Goal: Task Accomplishment & Management: Manage account settings

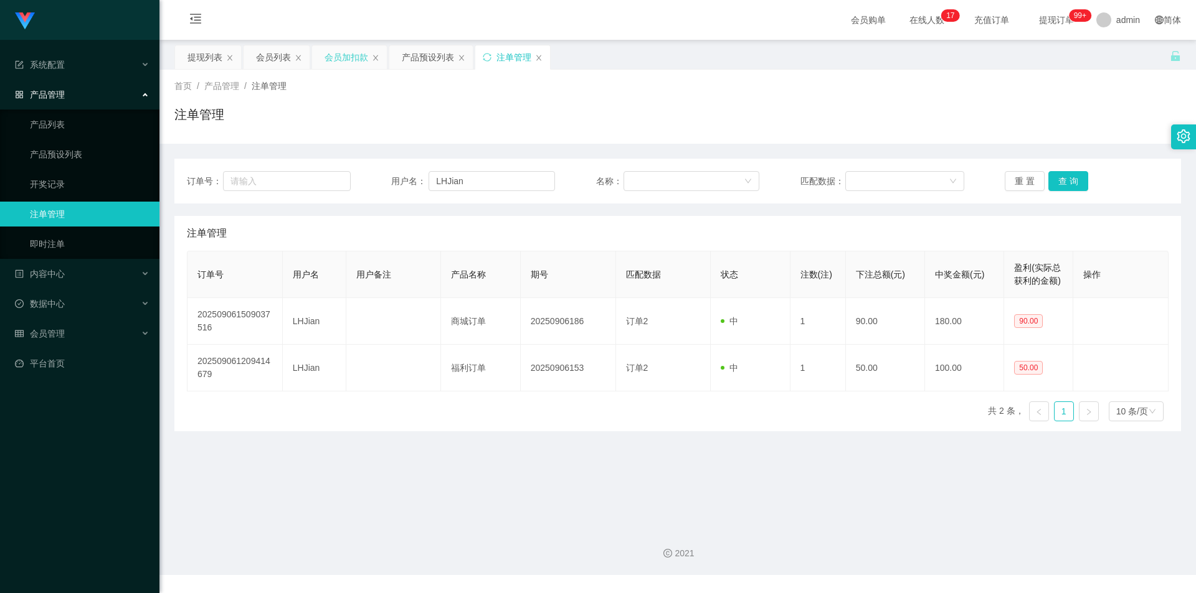
click at [347, 59] on div "会员加扣款" at bounding box center [346, 57] width 44 height 24
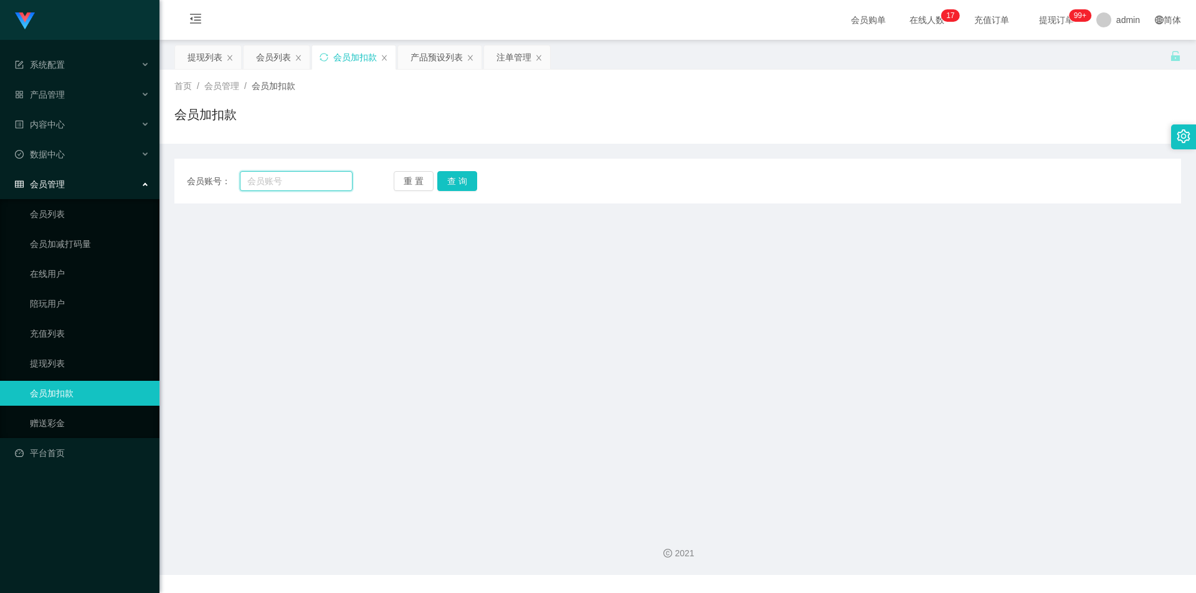
click at [296, 183] on input "text" at bounding box center [296, 181] width 113 height 20
paste input "asdfghjkl"
type input "asdfghjkl"
click at [448, 172] on button "查 询" at bounding box center [457, 181] width 40 height 20
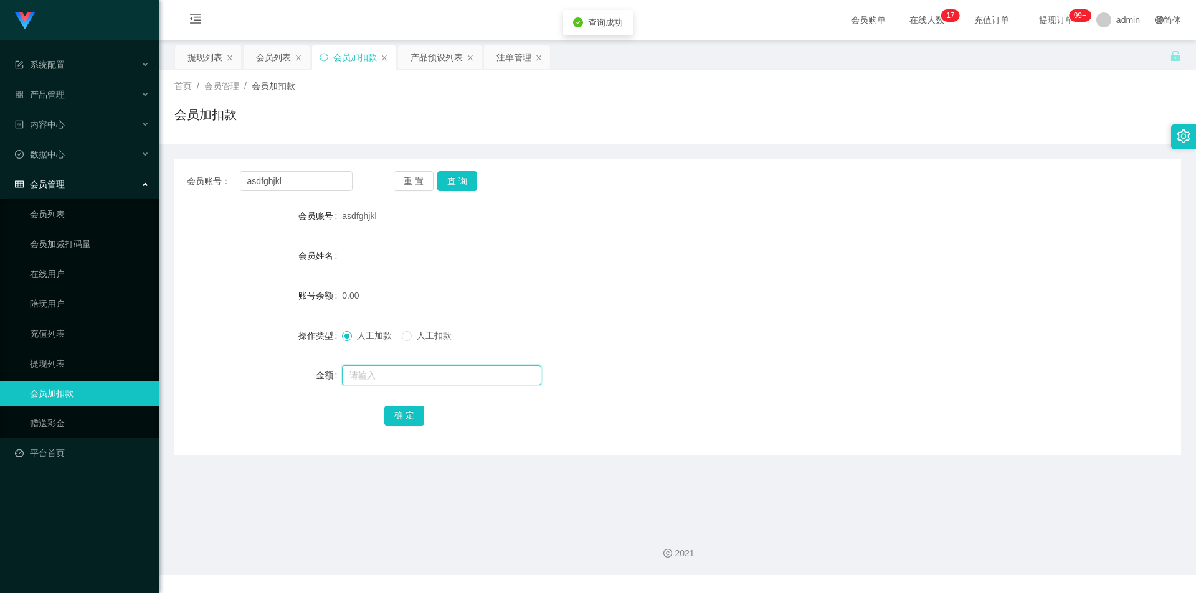
click at [362, 371] on input "text" at bounding box center [441, 376] width 199 height 20
type input "100"
click at [399, 418] on button "确 定" at bounding box center [404, 416] width 40 height 20
drag, startPoint x: 773, startPoint y: 333, endPoint x: 1096, endPoint y: 1, distance: 463.3
click at [786, 328] on div "人工加款 人工扣款" at bounding box center [635, 335] width 587 height 25
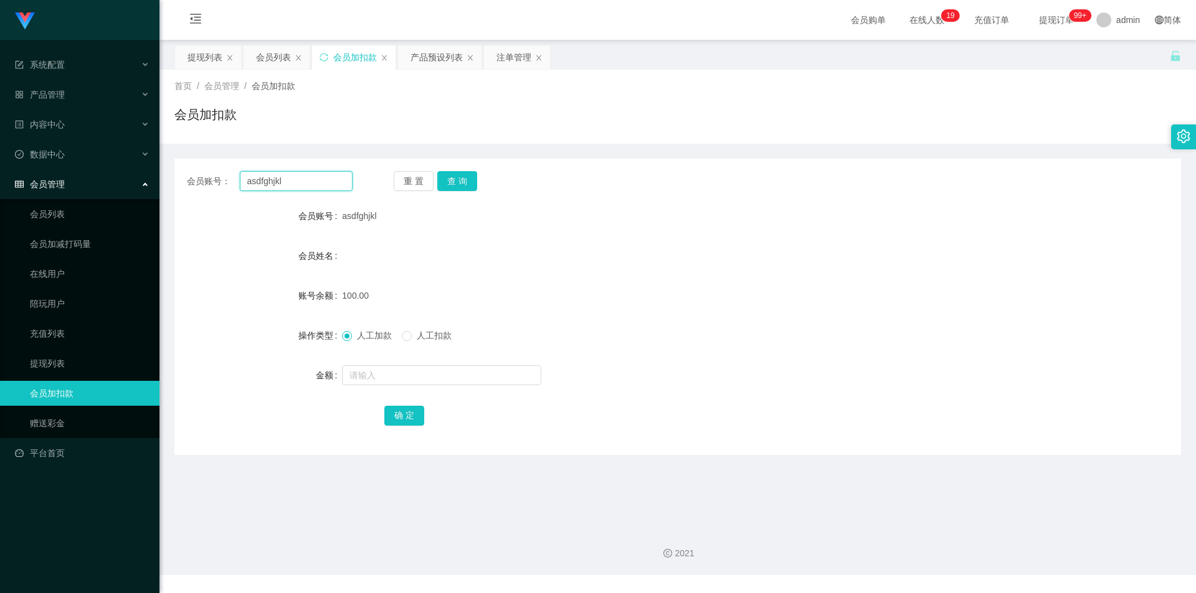
drag, startPoint x: 312, startPoint y: 181, endPoint x: 5, endPoint y: 172, distance: 307.1
click at [0, 172] on section "系统配置 产品管理 产品列表 产品预设列表 开奖记录 注单管理 即时注单 内容中心 数据中心 会员管理 会员列表 会员加减打码量 在线用户 陪玩用户 充值列表…" at bounding box center [598, 287] width 1196 height 575
paste input "Applews"
type input "Applews"
click at [455, 180] on button "查 询" at bounding box center [457, 181] width 40 height 20
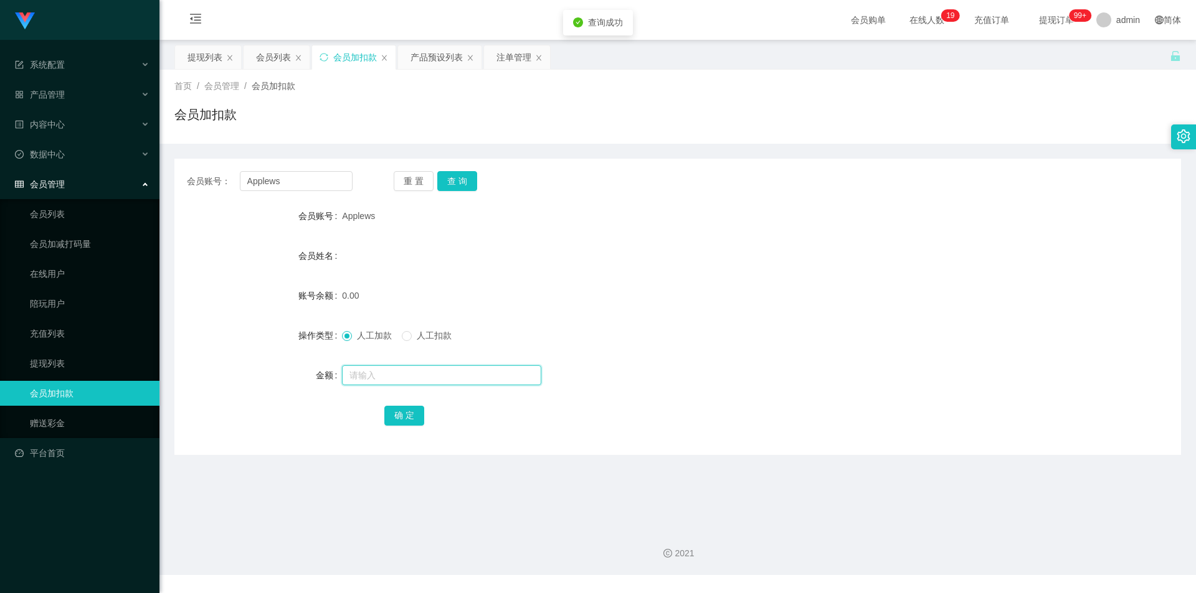
click at [366, 374] on input "text" at bounding box center [441, 376] width 199 height 20
type input "100"
click at [404, 412] on button "确 定" at bounding box center [404, 416] width 40 height 20
click at [851, 263] on div "会员姓名" at bounding box center [677, 255] width 1006 height 25
drag, startPoint x: 1018, startPoint y: 116, endPoint x: 1120, endPoint y: 11, distance: 146.6
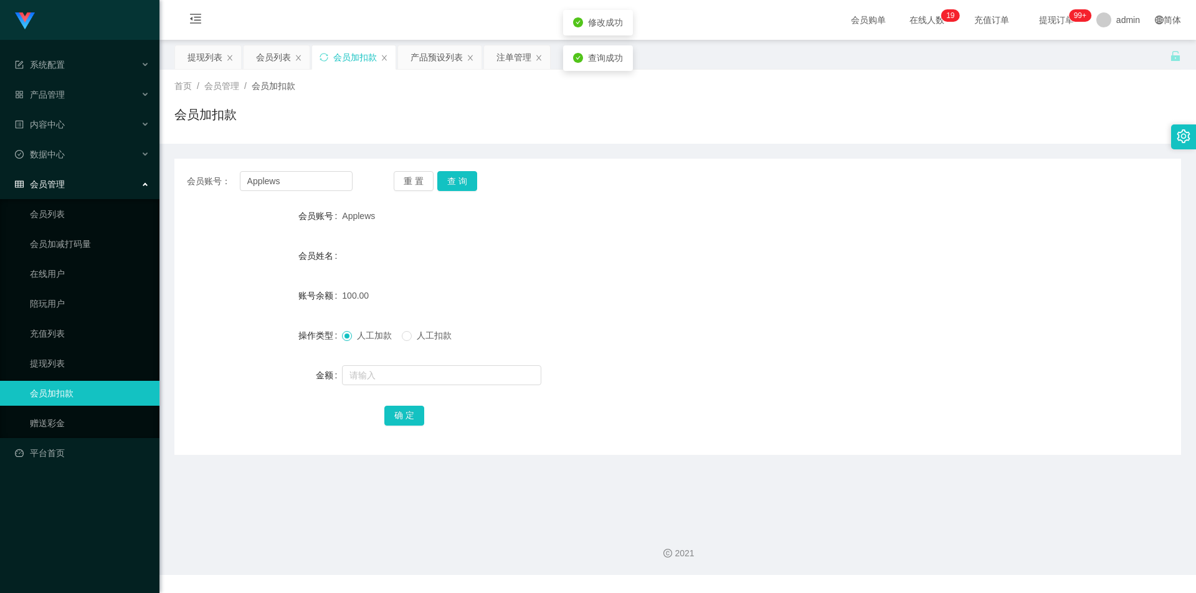
click at [1019, 116] on div "会员加扣款" at bounding box center [677, 119] width 1006 height 29
drag, startPoint x: 93, startPoint y: 167, endPoint x: 191, endPoint y: 179, distance: 98.5
click at [0, 168] on section "系统配置 产品管理 产品列表 产品预设列表 开奖记录 注单管理 即时注单 内容中心 数据中心 会员管理 会员列表 会员加减打码量 在线用户 陪玩用户 充值列表…" at bounding box center [598, 287] width 1196 height 575
paste input "80207362"
type input "80207362"
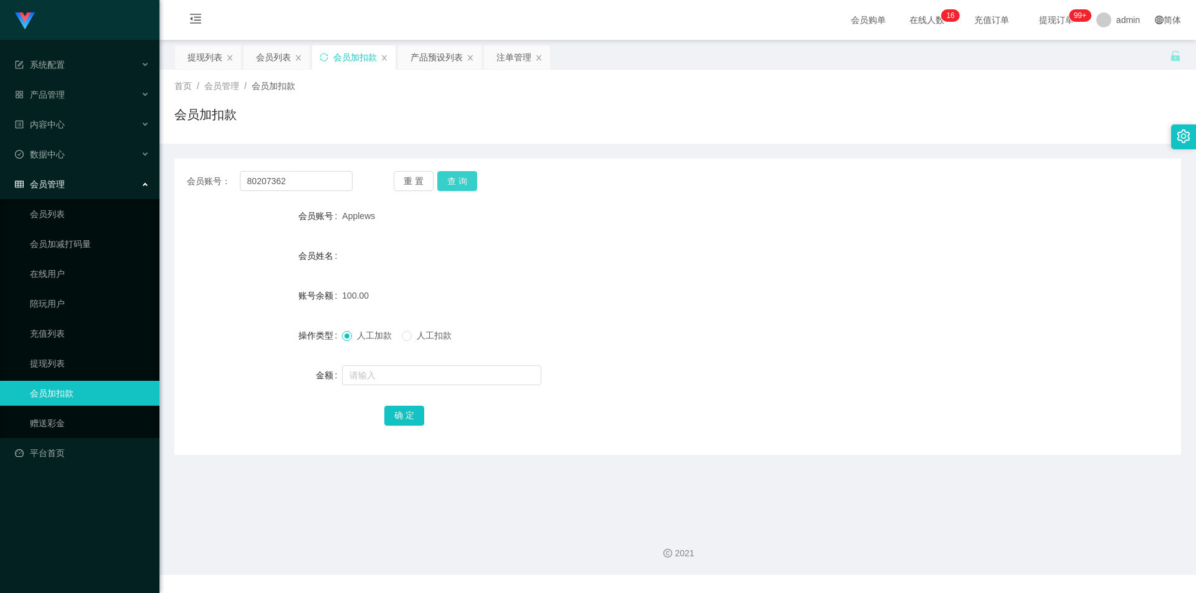
click at [452, 182] on button "查 询" at bounding box center [457, 181] width 40 height 20
click at [388, 379] on input "text" at bounding box center [441, 376] width 199 height 20
type input "100"
click at [395, 406] on button "确 定" at bounding box center [404, 416] width 40 height 20
click at [803, 262] on div "会员姓名" at bounding box center [677, 255] width 1006 height 25
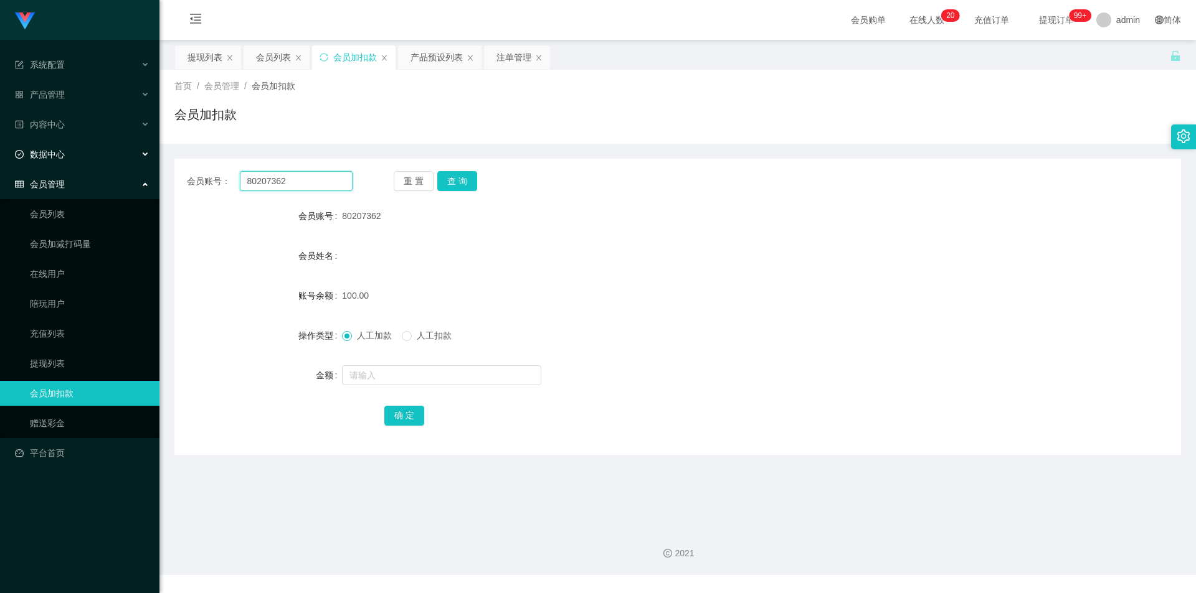
drag, startPoint x: 297, startPoint y: 181, endPoint x: 0, endPoint y: 141, distance: 299.7
click at [0, 141] on section "系统配置 产品管理 产品列表 产品预设列表 开奖记录 注单管理 即时注单 内容中心 数据中心 会员管理 会员列表 会员加减打码量 在线用户 陪玩用户 充值列表…" at bounding box center [598, 287] width 1196 height 575
paste input "Peiixian"
type input "Peiixian"
click at [457, 181] on button "查 询" at bounding box center [457, 181] width 40 height 20
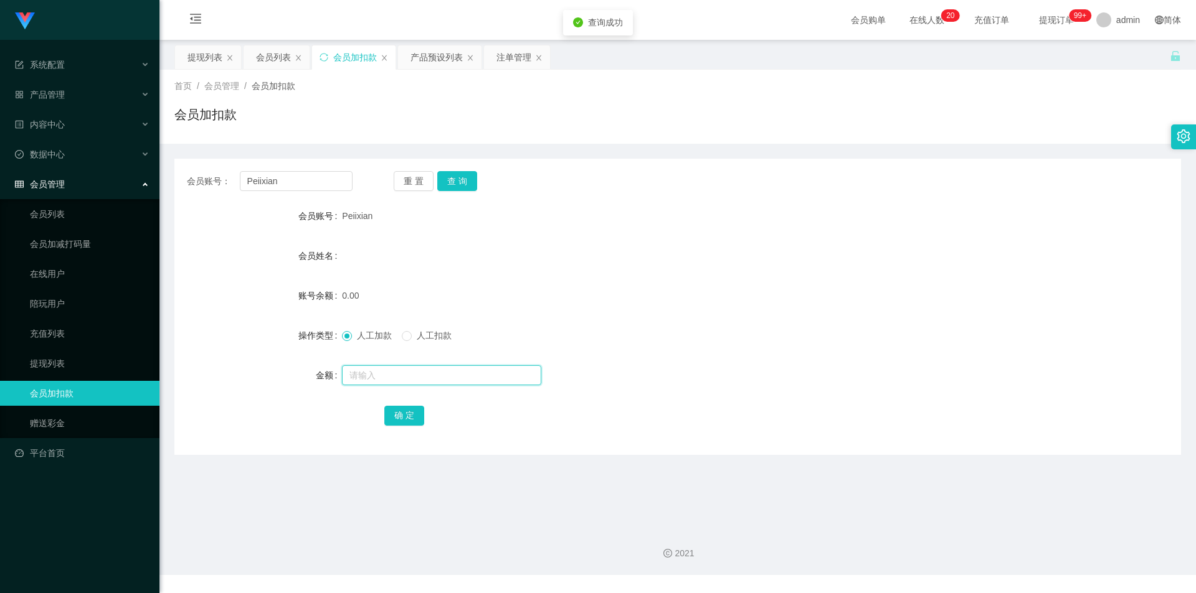
click at [381, 379] on input "text" at bounding box center [441, 376] width 199 height 20
type input "100"
click at [390, 415] on button "确 定" at bounding box center [404, 416] width 40 height 20
click at [874, 314] on form "会员账号 Peiixian 会员姓名 账号余额 100.00 操作类型 人工加款 人工扣款 金额 确 定" at bounding box center [677, 316] width 1006 height 224
click at [1017, 126] on div "会员加扣款" at bounding box center [677, 119] width 1006 height 29
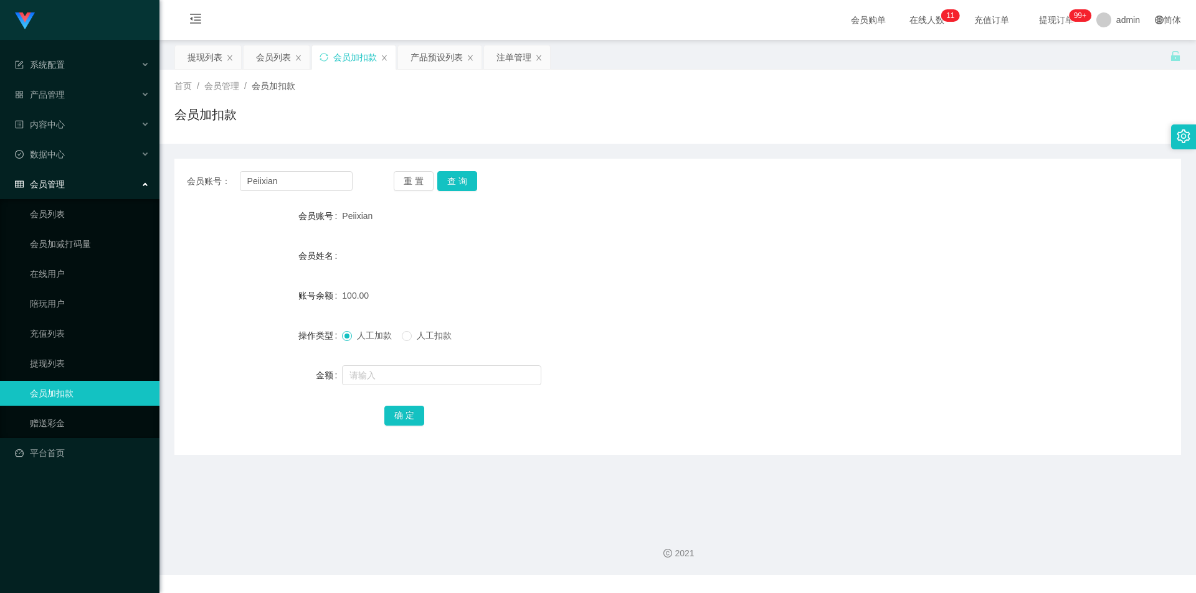
drag, startPoint x: 904, startPoint y: 126, endPoint x: 1043, endPoint y: 1, distance: 187.4
click at [905, 126] on div "会员加扣款" at bounding box center [677, 119] width 1006 height 29
drag, startPoint x: 291, startPoint y: 181, endPoint x: 0, endPoint y: 158, distance: 292.3
click at [0, 158] on section "系统配置 产品管理 产品列表 产品预设列表 开奖记录 注单管理 即时注单 内容中心 数据中心 会员管理 会员列表 会员加减打码量 在线用户 陪玩用户 充值列表…" at bounding box center [598, 287] width 1196 height 575
click at [454, 181] on button "查 询" at bounding box center [457, 181] width 40 height 20
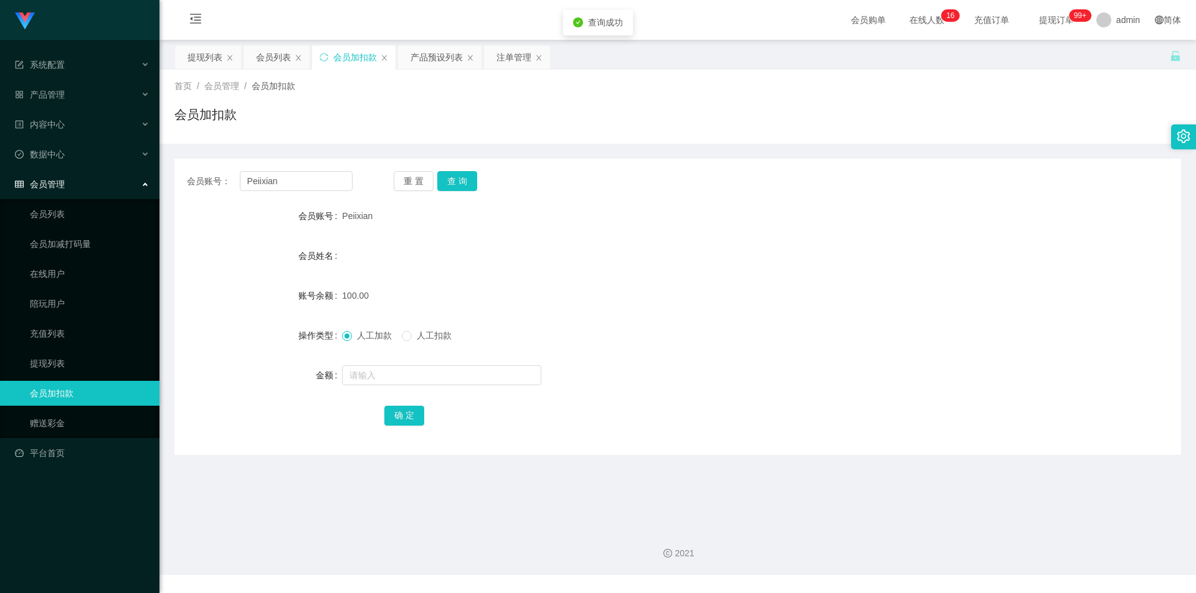
drag, startPoint x: 927, startPoint y: 121, endPoint x: 964, endPoint y: 116, distance: 37.7
click at [928, 121] on div "会员加扣款" at bounding box center [677, 119] width 1006 height 29
click at [418, 59] on div "产品预设列表" at bounding box center [436, 57] width 52 height 24
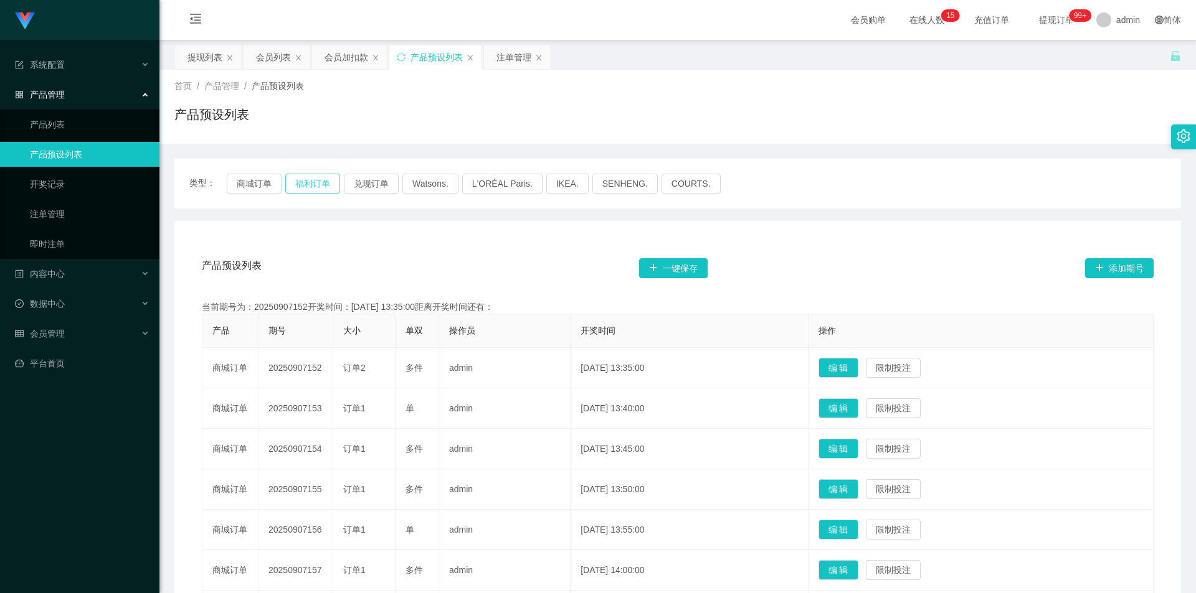
click at [317, 182] on button "福利订单" at bounding box center [312, 184] width 55 height 20
drag, startPoint x: 506, startPoint y: 57, endPoint x: 512, endPoint y: 50, distance: 9.7
click at [506, 57] on div "注单管理" at bounding box center [513, 57] width 35 height 24
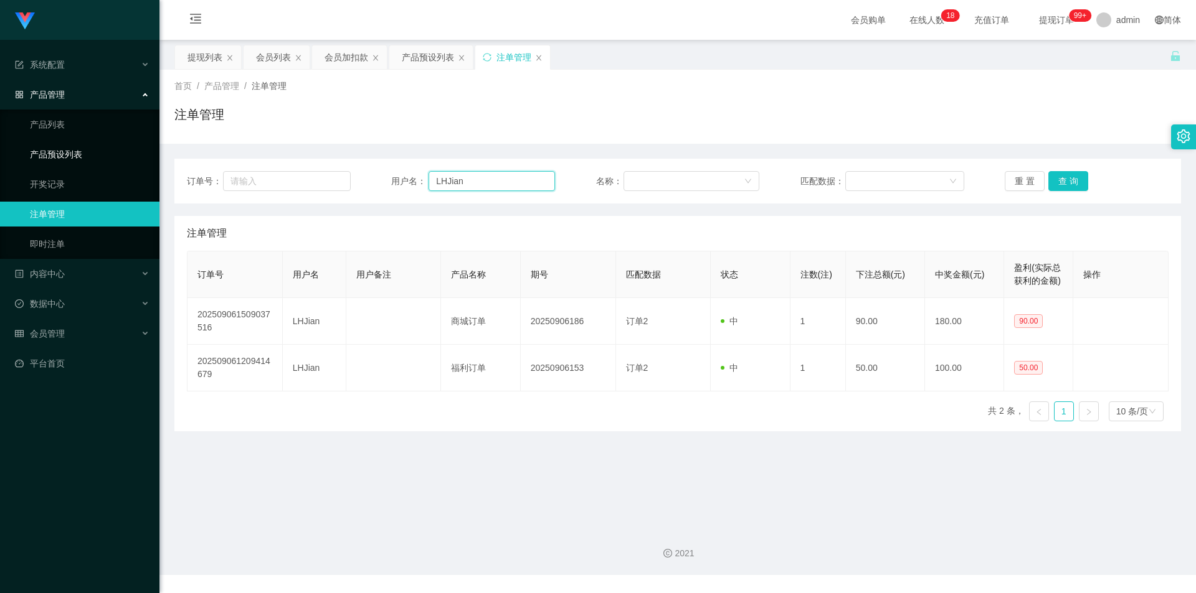
paste input "80207362"
drag, startPoint x: 356, startPoint y: 168, endPoint x: 72, endPoint y: 156, distance: 284.8
click at [72, 156] on section "系统配置 产品管理 产品列表 产品预设列表 开奖记录 注单管理 即时注单 内容中心 数据中心 会员管理 会员列表 会员加减打码量 在线用户 陪玩用户 充值列表…" at bounding box center [598, 287] width 1196 height 575
click at [1069, 179] on button "查 询" at bounding box center [1068, 181] width 40 height 20
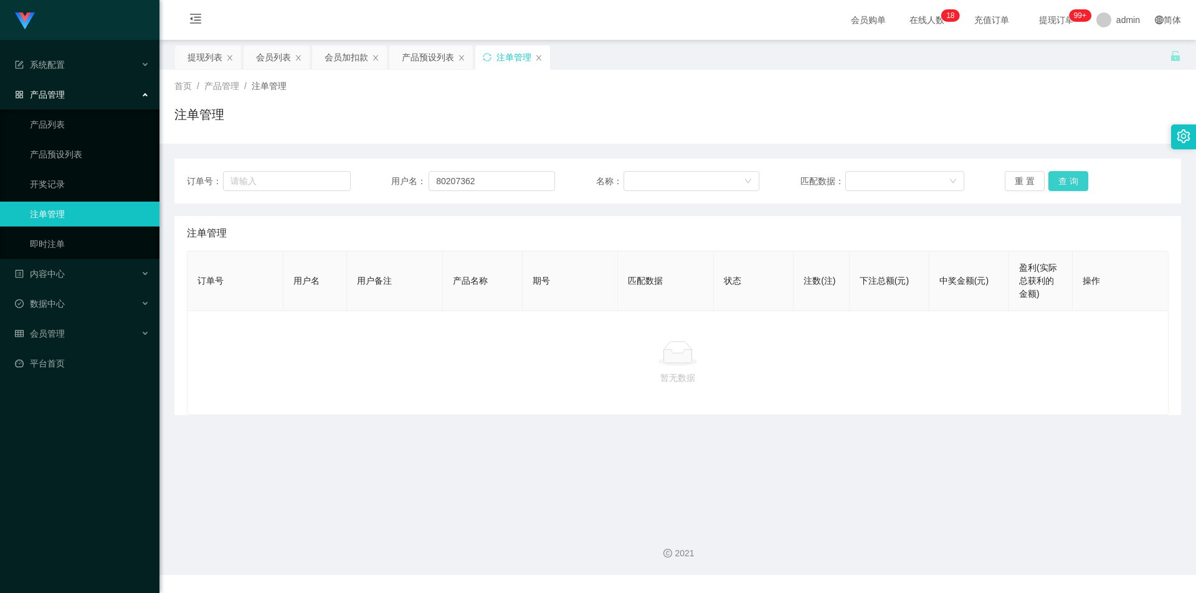
click at [1069, 179] on button "查 询" at bounding box center [1068, 181] width 40 height 20
drag, startPoint x: 1069, startPoint y: 179, endPoint x: 1084, endPoint y: 106, distance: 75.0
click at [1069, 179] on button "查 询" at bounding box center [1068, 181] width 40 height 20
drag, startPoint x: 1085, startPoint y: 103, endPoint x: 1086, endPoint y: 90, distance: 13.1
click at [1086, 90] on div "首页 / 产品管理 / 注单管理 / 注单管理" at bounding box center [677, 107] width 1006 height 54
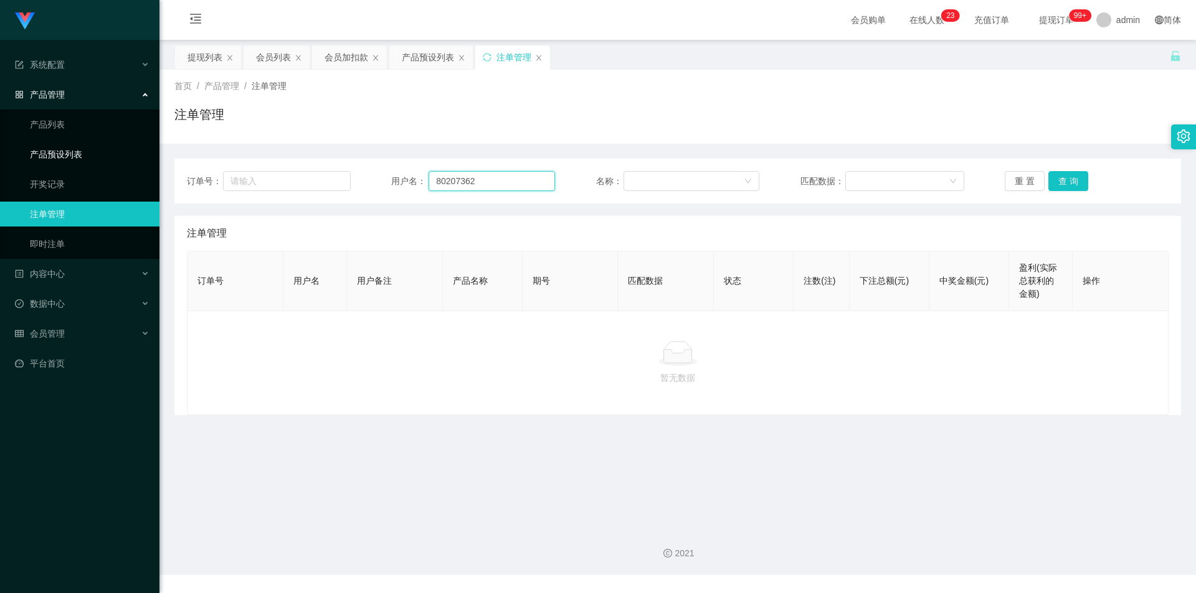
drag, startPoint x: 486, startPoint y: 183, endPoint x: 132, endPoint y: 154, distance: 355.5
click at [127, 151] on section "系统配置 产品管理 产品列表 产品预设列表 开奖记录 注单管理 即时注单 内容中心 数据中心 会员管理 会员列表 会员加减打码量 在线用户 陪玩用户 充值列表…" at bounding box center [598, 287] width 1196 height 575
paste input "Applews"
click at [1059, 179] on button "查 询" at bounding box center [1068, 181] width 40 height 20
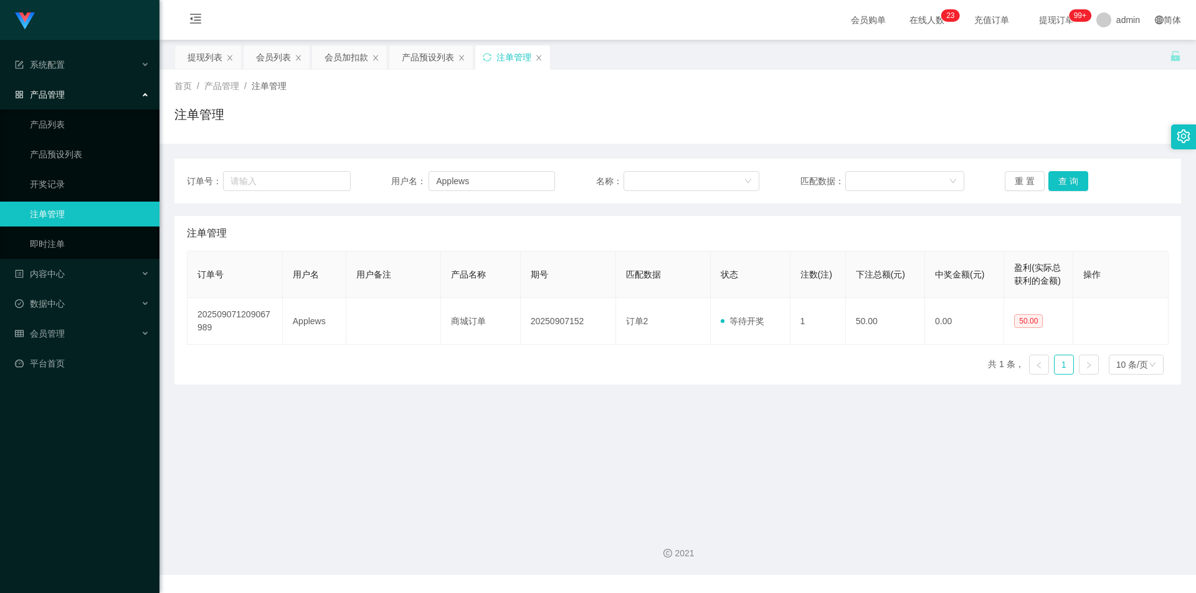
click at [1073, 88] on div "首页 / 产品管理 / 注单管理 /" at bounding box center [677, 86] width 1006 height 13
drag, startPoint x: 489, startPoint y: 181, endPoint x: 121, endPoint y: 161, distance: 369.2
click at [121, 161] on section "系统配置 产品管理 产品列表 产品预设列表 开奖记录 注单管理 即时注单 内容中心 数据中心 会员管理 会员列表 会员加减打码量 在线用户 陪玩用户 充值列表…" at bounding box center [598, 287] width 1196 height 575
paste input "asdfghjkl"
click at [1051, 176] on button "查 询" at bounding box center [1068, 181] width 40 height 20
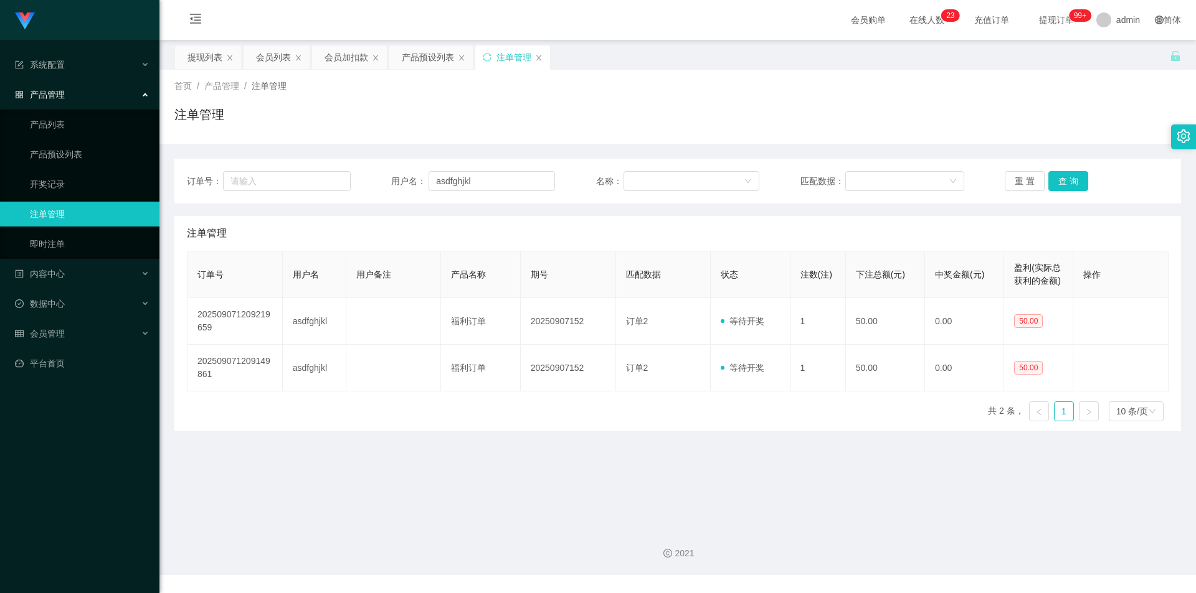
click at [1077, 109] on div "注单管理" at bounding box center [677, 119] width 1006 height 29
drag, startPoint x: 491, startPoint y: 182, endPoint x: 301, endPoint y: 146, distance: 192.7
click at [0, 140] on section "系统配置 产品管理 产品列表 产品预设列表 开奖记录 注单管理 即时注单 内容中心 数据中心 会员管理 会员列表 会员加减打码量 在线用户 陪玩用户 充值列表…" at bounding box center [598, 287] width 1196 height 575
paste input "80207362"
type input "80207362"
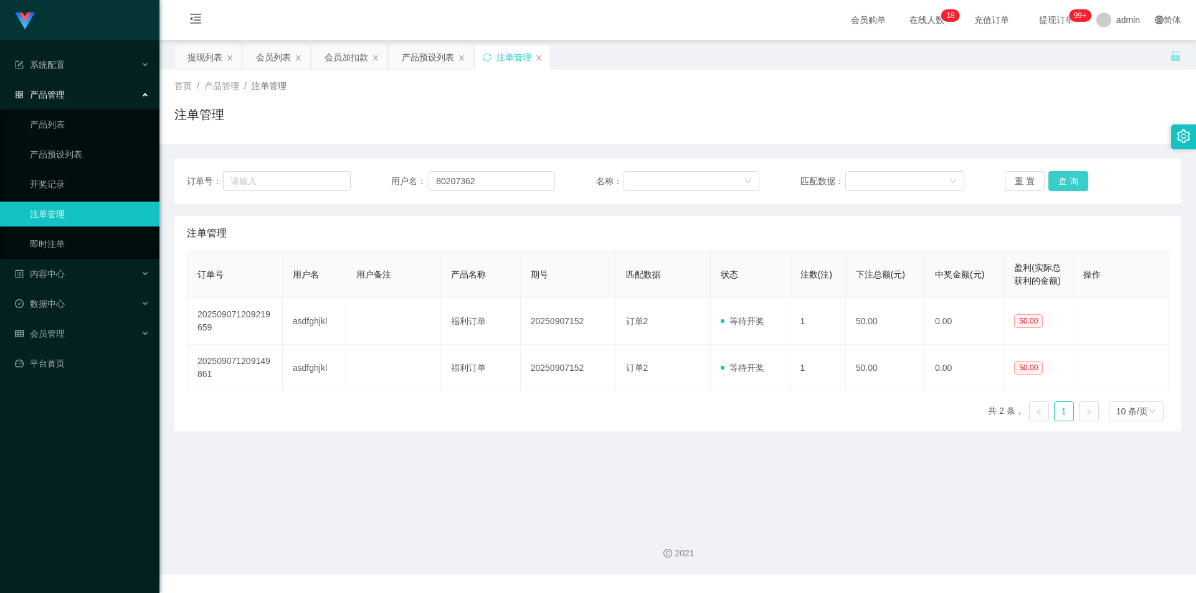
click at [1065, 174] on button "查 询" at bounding box center [1068, 181] width 40 height 20
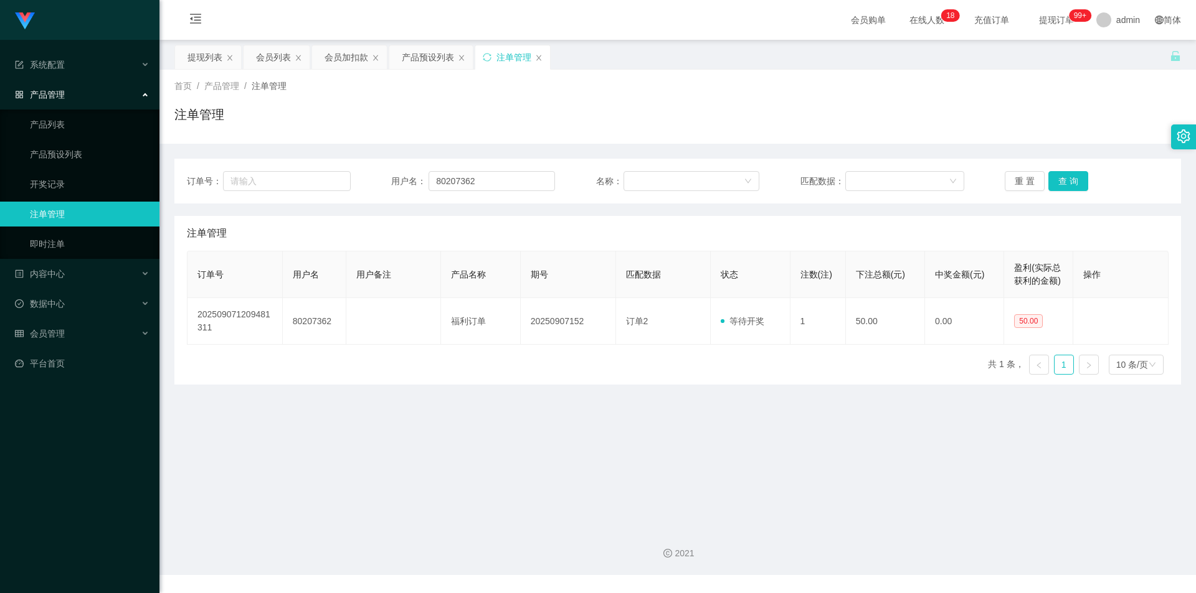
click at [1098, 113] on div "注单管理" at bounding box center [677, 119] width 1006 height 29
click at [424, 58] on div "产品预设列表" at bounding box center [428, 57] width 52 height 24
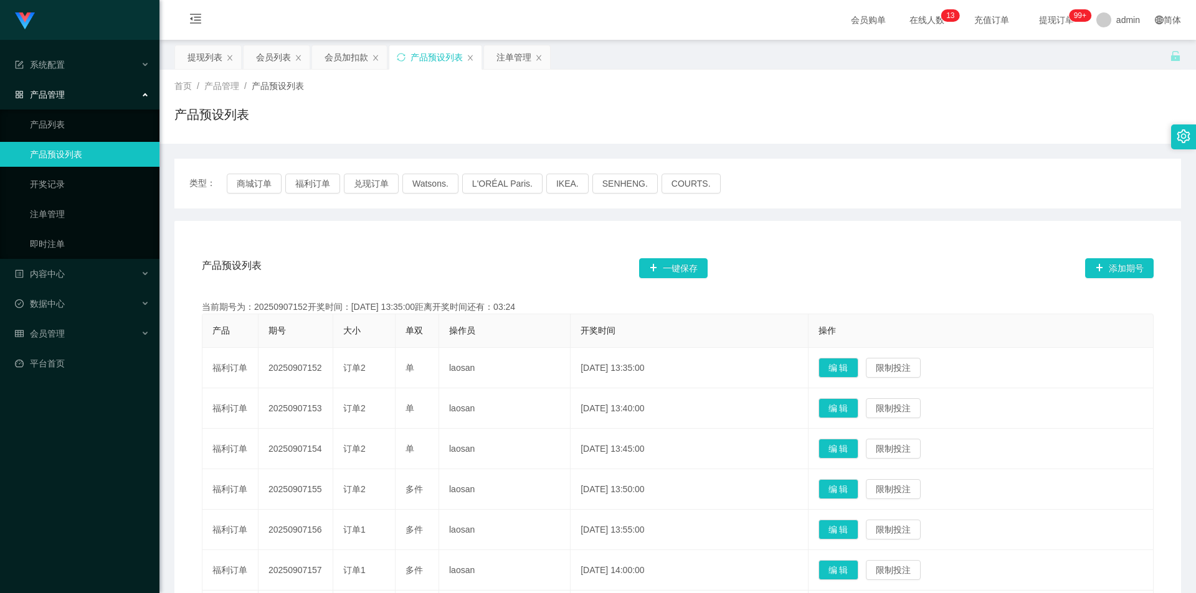
click at [999, 82] on div "首页 / 产品管理 / 产品预设列表 /" at bounding box center [677, 86] width 1006 height 13
click at [521, 55] on div "注单管理" at bounding box center [513, 57] width 35 height 24
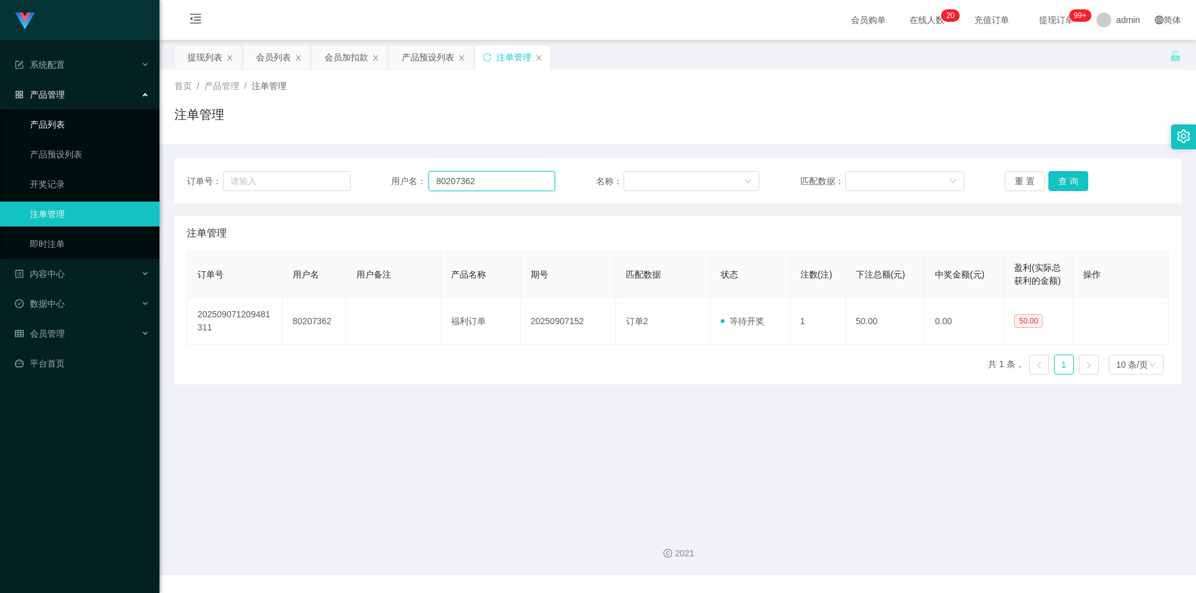
drag, startPoint x: 507, startPoint y: 180, endPoint x: 320, endPoint y: 132, distance: 192.9
click at [0, 131] on section "系统配置 产品管理 产品列表 产品预设列表 开奖记录 注单管理 即时注单 内容中心 数据中心 会员管理 会员列表 会员加减打码量 在线用户 陪玩用户 充值列表…" at bounding box center [598, 287] width 1196 height 575
paste input "Applews"
click at [1067, 178] on button "查 询" at bounding box center [1068, 181] width 40 height 20
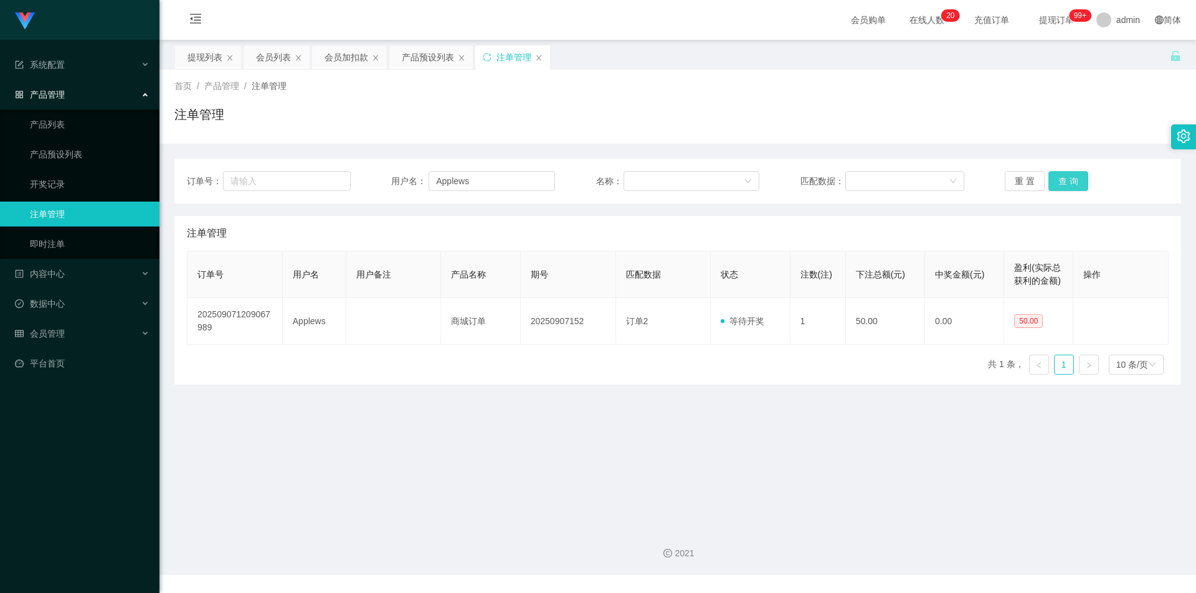
click at [1067, 177] on button "查 询" at bounding box center [1068, 181] width 40 height 20
click at [1060, 102] on div "首页 / 产品管理 / 注单管理 / 注单管理" at bounding box center [677, 107] width 1006 height 54
drag, startPoint x: 373, startPoint y: 176, endPoint x: 1, endPoint y: 154, distance: 372.4
click at [0, 154] on section "系统配置 产品管理 产品列表 产品预设列表 开奖记录 注单管理 即时注单 内容中心 数据中心 会员管理 会员列表 会员加减打码量 在线用户 陪玩用户 充值列表…" at bounding box center [598, 287] width 1196 height 575
paste input "Peiixian"
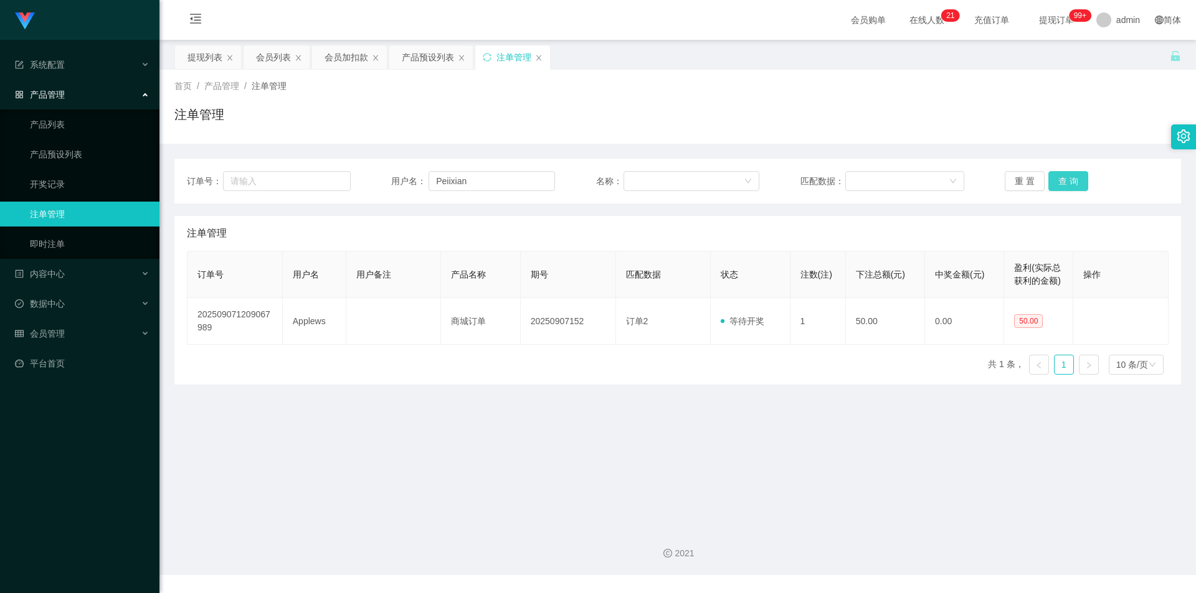
click at [1060, 181] on button "查 询" at bounding box center [1068, 181] width 40 height 20
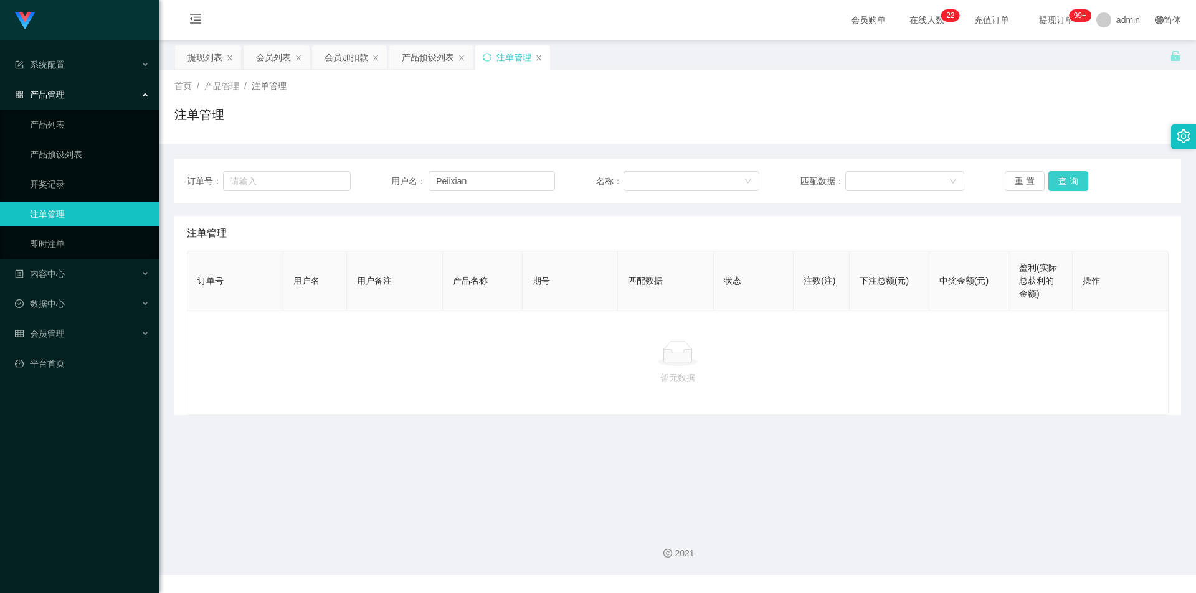
click at [1060, 181] on button "查 询" at bounding box center [1068, 181] width 40 height 20
drag, startPoint x: 1076, startPoint y: 109, endPoint x: 1118, endPoint y: 1, distance: 115.5
click at [1080, 100] on div "首页 / 产品管理 / 注单管理 / 注单管理" at bounding box center [677, 107] width 1006 height 54
drag, startPoint x: 481, startPoint y: 180, endPoint x: 70, endPoint y: 153, distance: 411.9
click at [0, 152] on section "系统配置 产品管理 产品列表 产品预设列表 开奖记录 注单管理 即时注单 内容中心 数据中心 会员管理 会员列表 会员加减打码量 在线用户 陪玩用户 充值列表…" at bounding box center [598, 287] width 1196 height 575
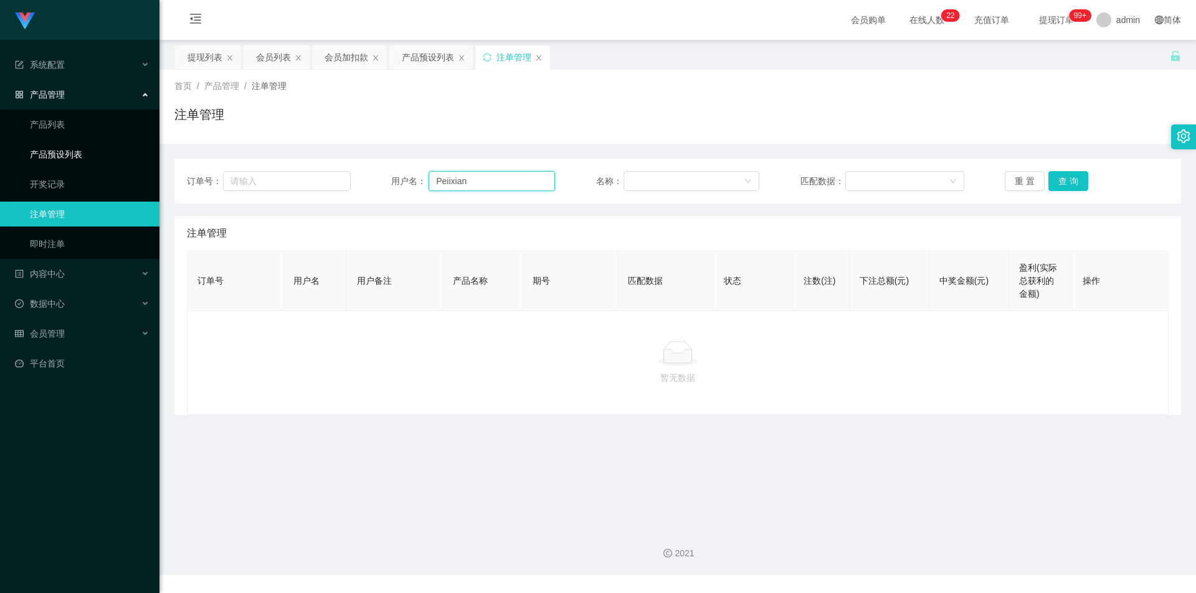
paste input "80207362"
click at [1054, 179] on button "查 询" at bounding box center [1068, 181] width 40 height 20
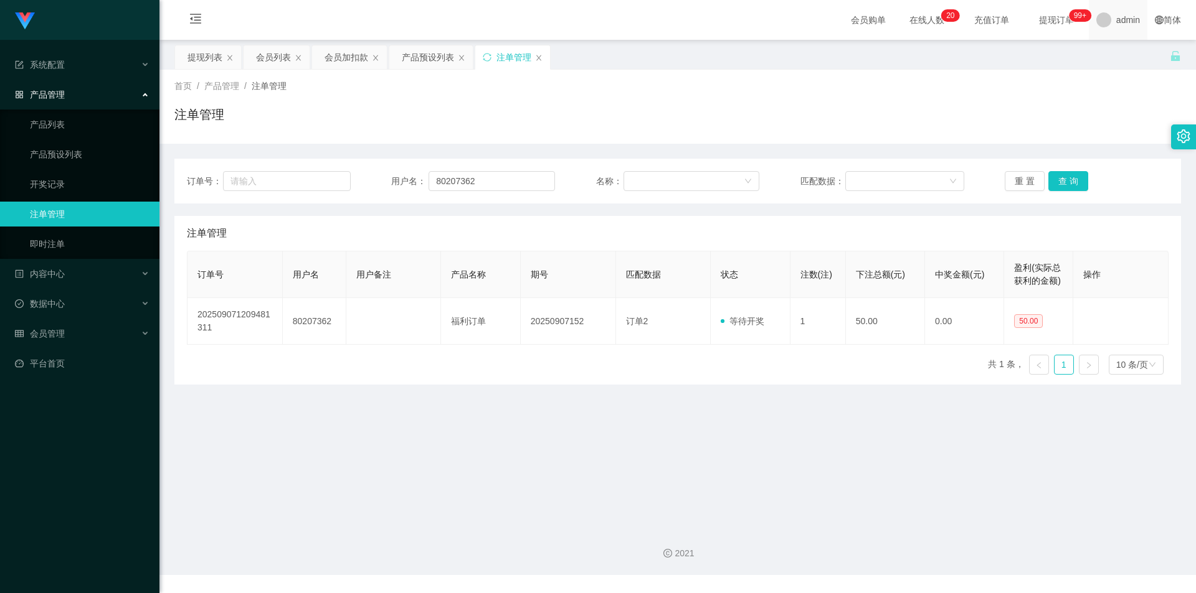
drag, startPoint x: 1082, startPoint y: 101, endPoint x: 1100, endPoint y: 31, distance: 72.0
click at [1082, 100] on div "首页 / 产品管理 / 注单管理 / 注单管理" at bounding box center [677, 107] width 1006 height 54
drag, startPoint x: 496, startPoint y: 181, endPoint x: 0, endPoint y: 152, distance: 497.2
click at [0, 152] on section "系统配置 产品管理 产品列表 产品预设列表 开奖记录 注单管理 即时注单 内容中心 数据中心 会员管理 会员列表 会员加减打码量 在线用户 陪玩用户 充值列表…" at bounding box center [598, 287] width 1196 height 575
paste input "asdfghjkl"
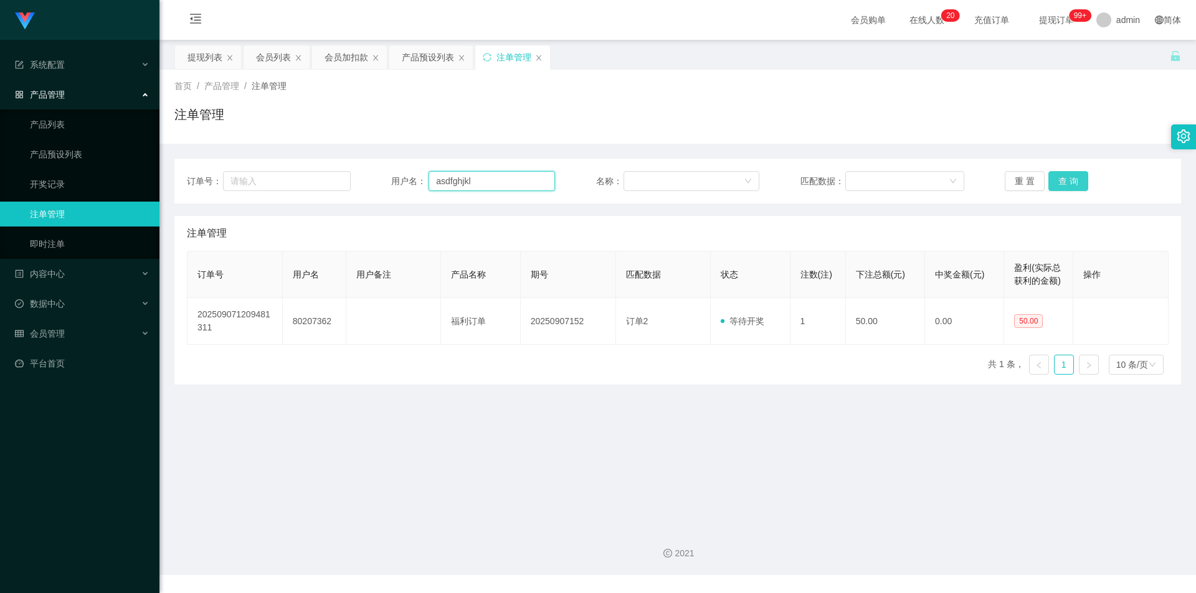
type input "asdfghjkl"
click at [1049, 177] on button "查 询" at bounding box center [1068, 181] width 40 height 20
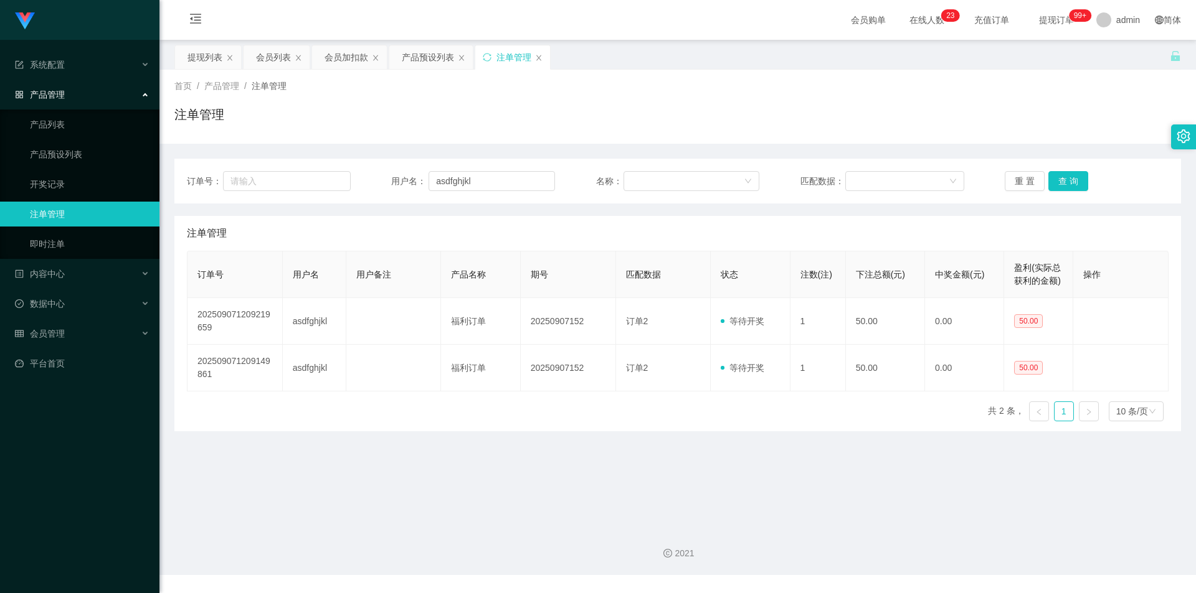
click at [1074, 101] on div "首页 / 产品管理 / 注单管理 / 注单管理" at bounding box center [677, 107] width 1006 height 54
drag, startPoint x: 496, startPoint y: 186, endPoint x: 29, endPoint y: 156, distance: 467.4
click at [29, 156] on section "系统配置 产品管理 产品列表 产品预设列表 开奖记录 注单管理 即时注单 内容中心 数据中心 会员管理 会员列表 会员加减打码量 在线用户 陪玩用户 充值列表…" at bounding box center [598, 287] width 1196 height 575
click at [1059, 177] on button "查 询" at bounding box center [1068, 181] width 40 height 20
click at [1104, 87] on div "首页 / 产品管理 / 注单管理 /" at bounding box center [677, 86] width 1006 height 13
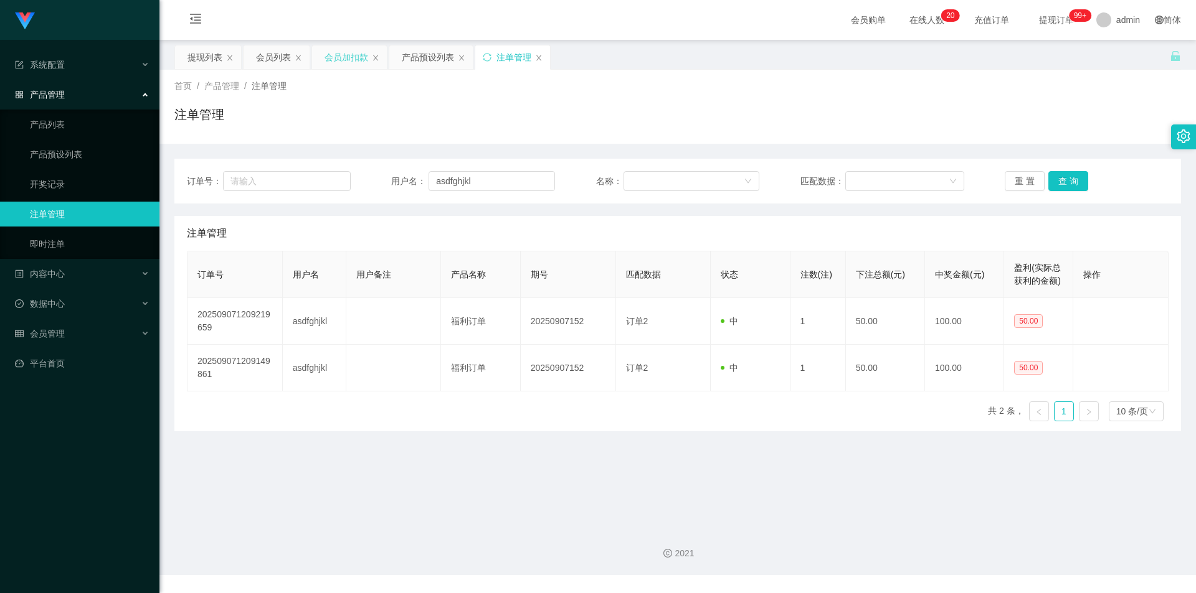
click at [347, 61] on div "会员加扣款" at bounding box center [346, 57] width 44 height 24
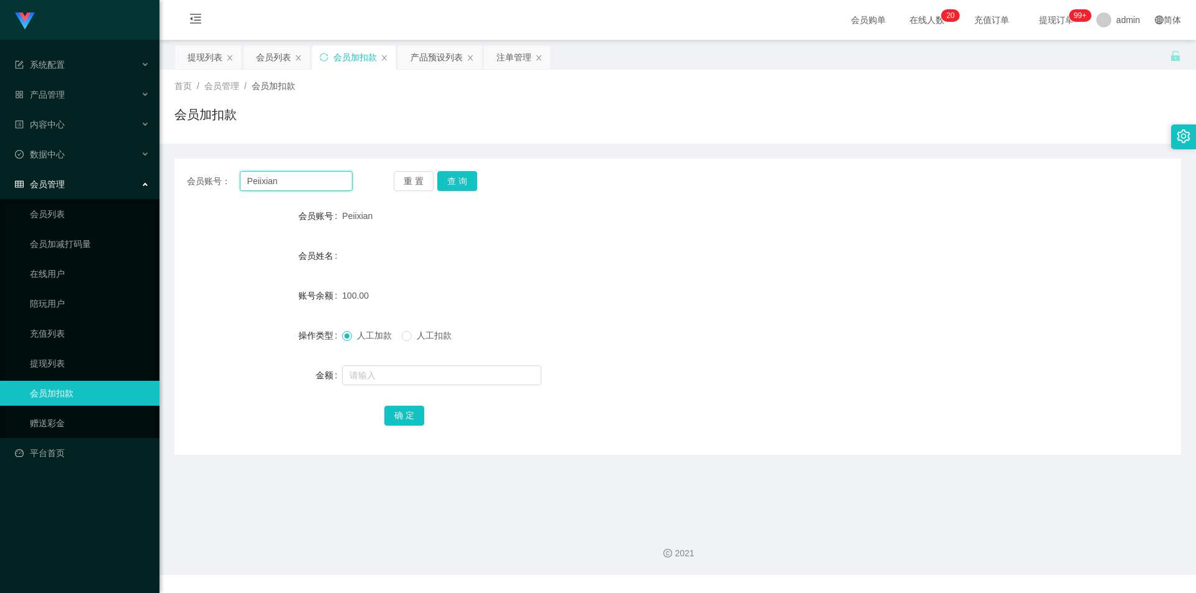
drag, startPoint x: 232, startPoint y: 185, endPoint x: 258, endPoint y: 184, distance: 26.8
click at [0, 164] on section "系统配置 产品管理 产品列表 产品预设列表 开奖记录 注单管理 即时注单 内容中心 数据中心 会员管理 会员列表 会员加减打码量 在线用户 陪玩用户 充值列表…" at bounding box center [598, 287] width 1196 height 575
paste input "asdfghjkl"
type input "asdfghjkl"
click at [458, 179] on button "查 询" at bounding box center [457, 181] width 40 height 20
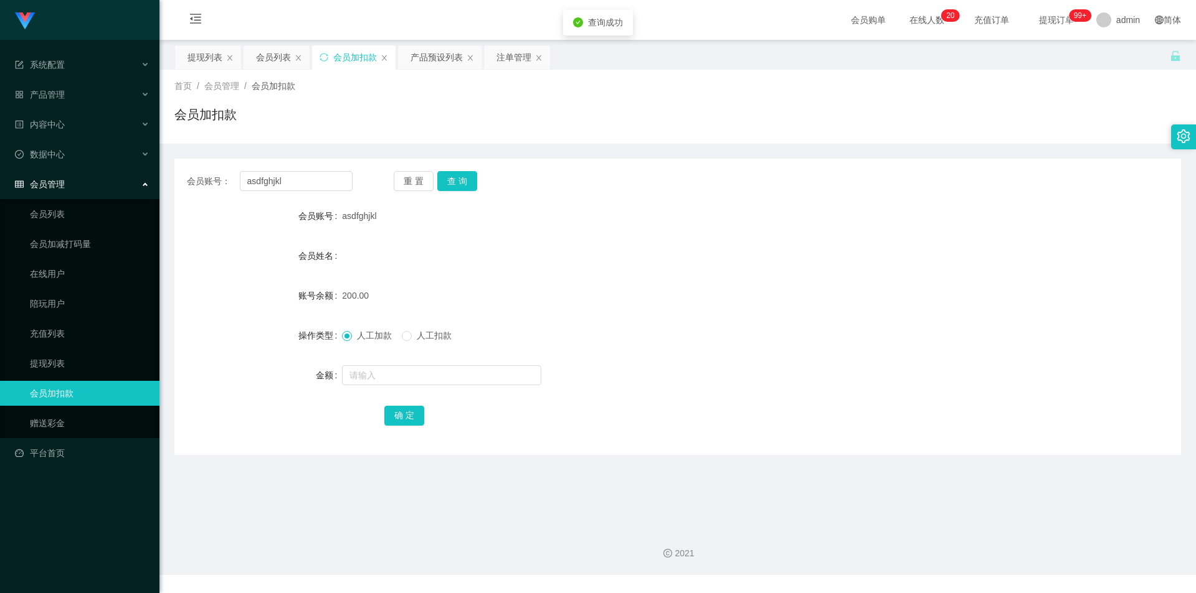
click at [417, 338] on span "人工扣款" at bounding box center [434, 336] width 45 height 10
click at [377, 376] on input "text" at bounding box center [441, 376] width 199 height 20
type input "50"
click at [404, 413] on button "确 定" at bounding box center [404, 416] width 40 height 20
click at [555, 241] on form "会员账号 asdfghjkl 会员姓名 账号余额 150.00 操作类型 人工加款 人工扣款 金额 确 定" at bounding box center [677, 316] width 1006 height 224
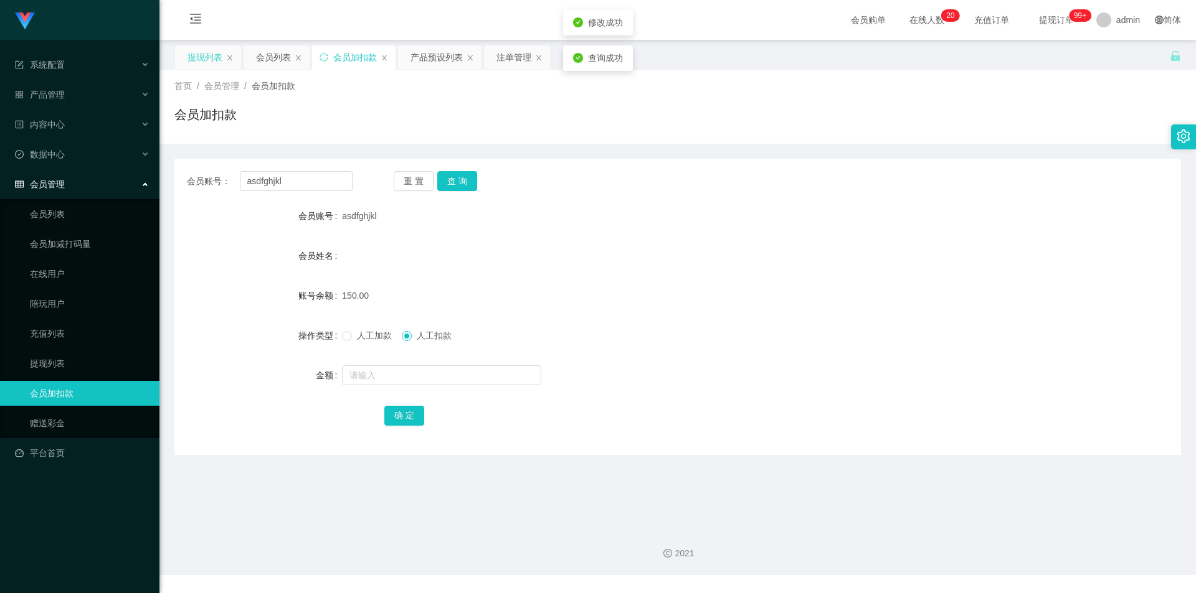
click at [215, 57] on div "提现列表" at bounding box center [204, 57] width 35 height 24
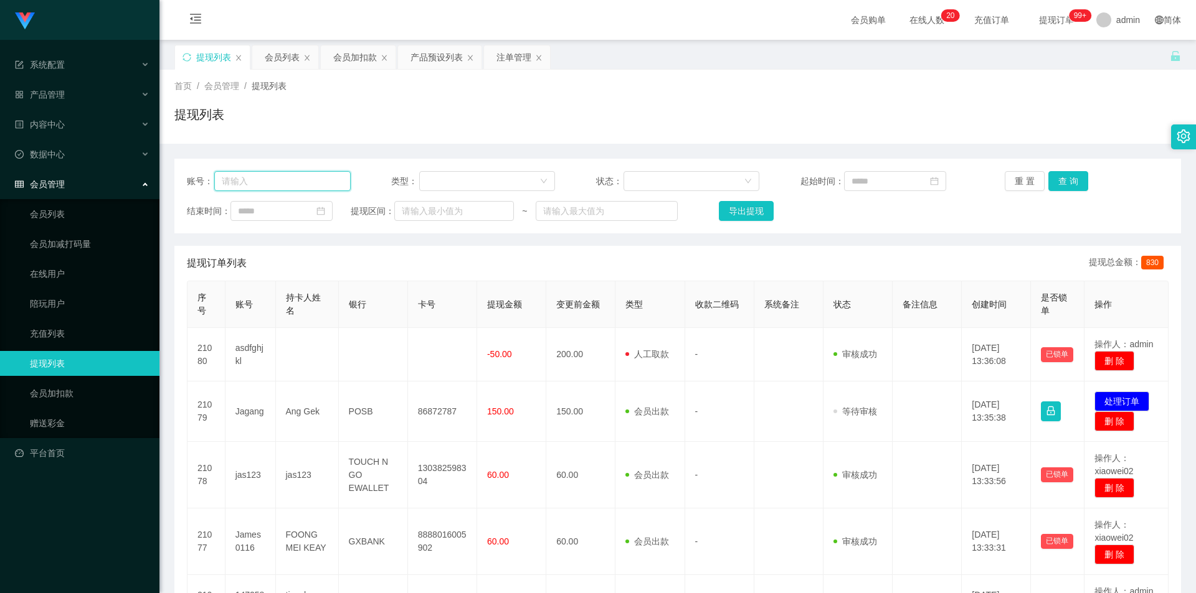
drag, startPoint x: 302, startPoint y: 177, endPoint x: 327, endPoint y: 180, distance: 25.1
click at [302, 177] on input "text" at bounding box center [282, 181] width 136 height 20
paste input "asdfghjkl"
click at [1064, 180] on button "查 询" at bounding box center [1068, 181] width 40 height 20
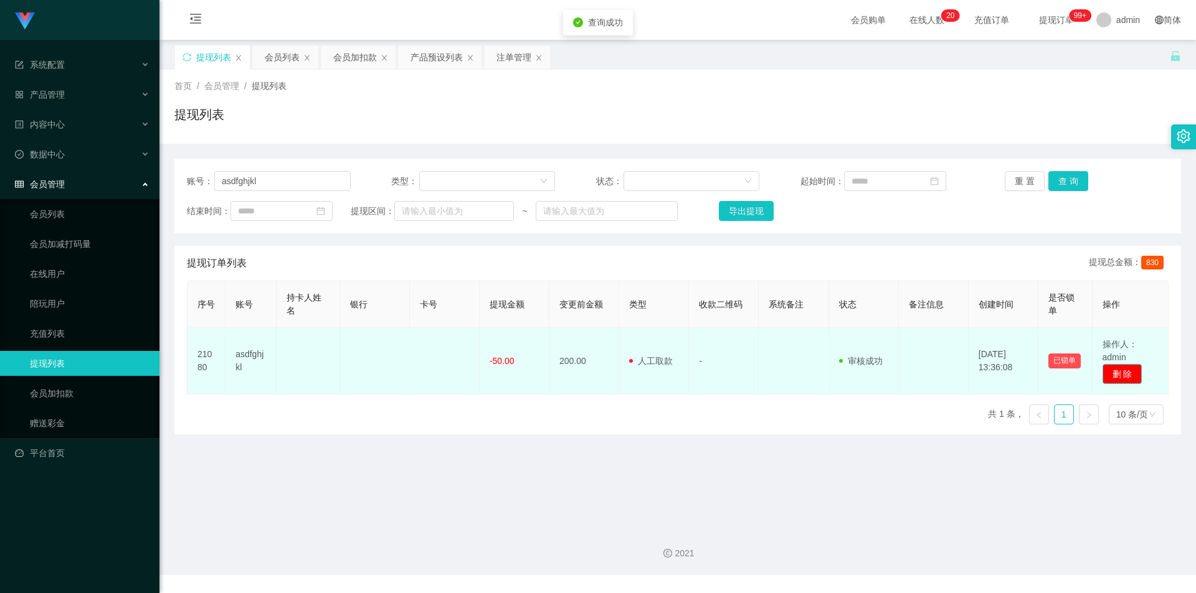
click at [1117, 369] on button "删 除" at bounding box center [1122, 374] width 40 height 20
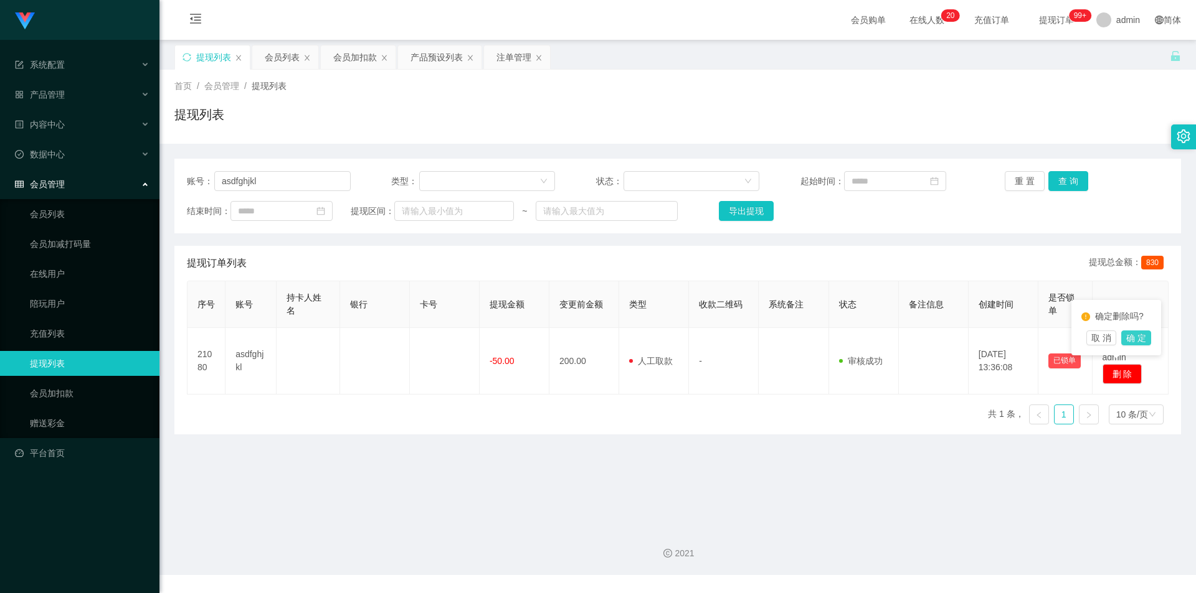
click at [1133, 334] on button "确 定" at bounding box center [1136, 338] width 30 height 15
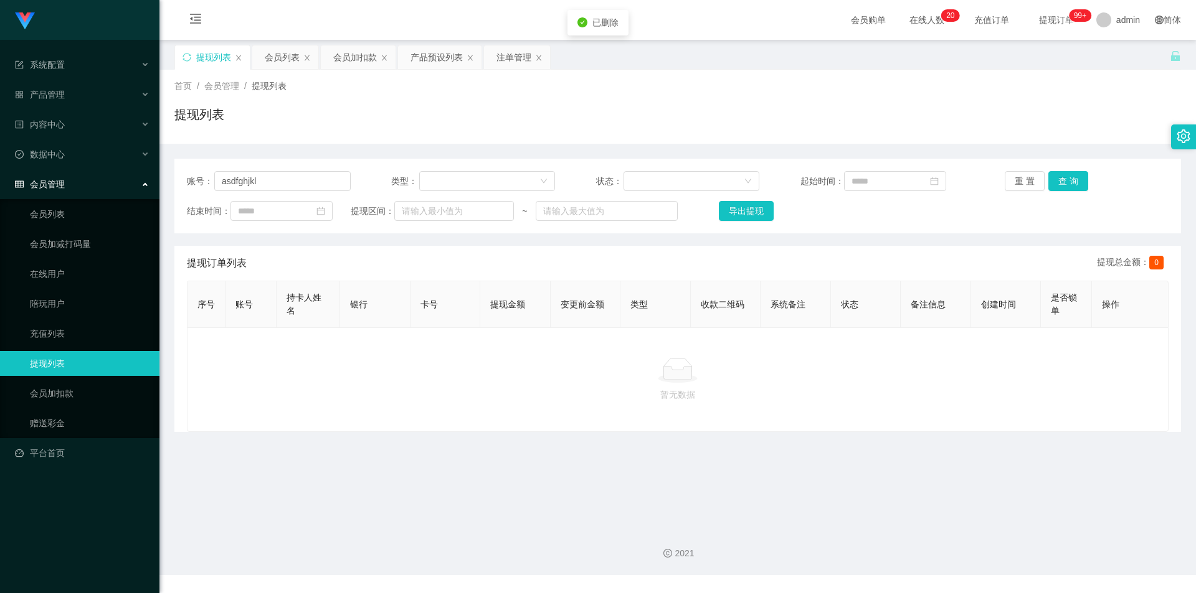
click at [940, 94] on div "首页 / 会员管理 / 提现列表 / 提现列表" at bounding box center [677, 107] width 1006 height 54
drag, startPoint x: 65, startPoint y: 163, endPoint x: 0, endPoint y: 158, distance: 65.5
click at [0, 158] on section "系统配置 产品管理 产品列表 产品预设列表 开奖记录 注单管理 即时注单 内容中心 数据中心 会员管理 会员列表 会员加减打码量 在线用户 陪玩用户 充值列表…" at bounding box center [598, 287] width 1196 height 575
paste input "Applews"
type input "Applews"
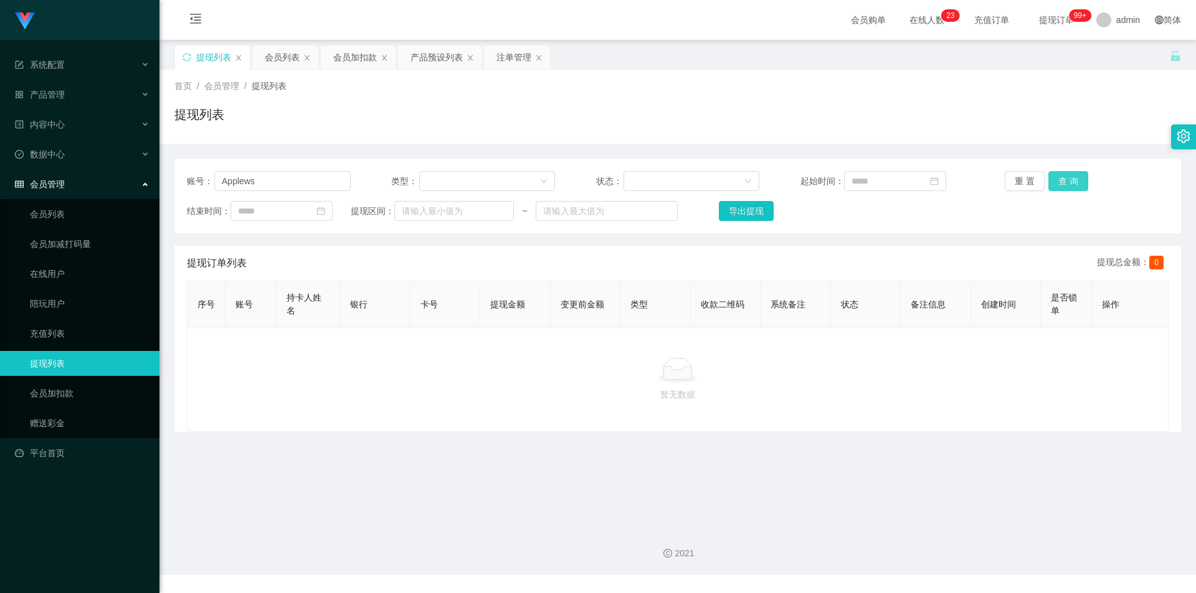
click at [1056, 177] on button "查 询" at bounding box center [1068, 181] width 40 height 20
drag, startPoint x: 855, startPoint y: 124, endPoint x: 848, endPoint y: 123, distance: 7.0
click at [848, 123] on div "提现列表" at bounding box center [677, 119] width 1006 height 29
click at [356, 59] on div "会员加扣款" at bounding box center [355, 57] width 44 height 24
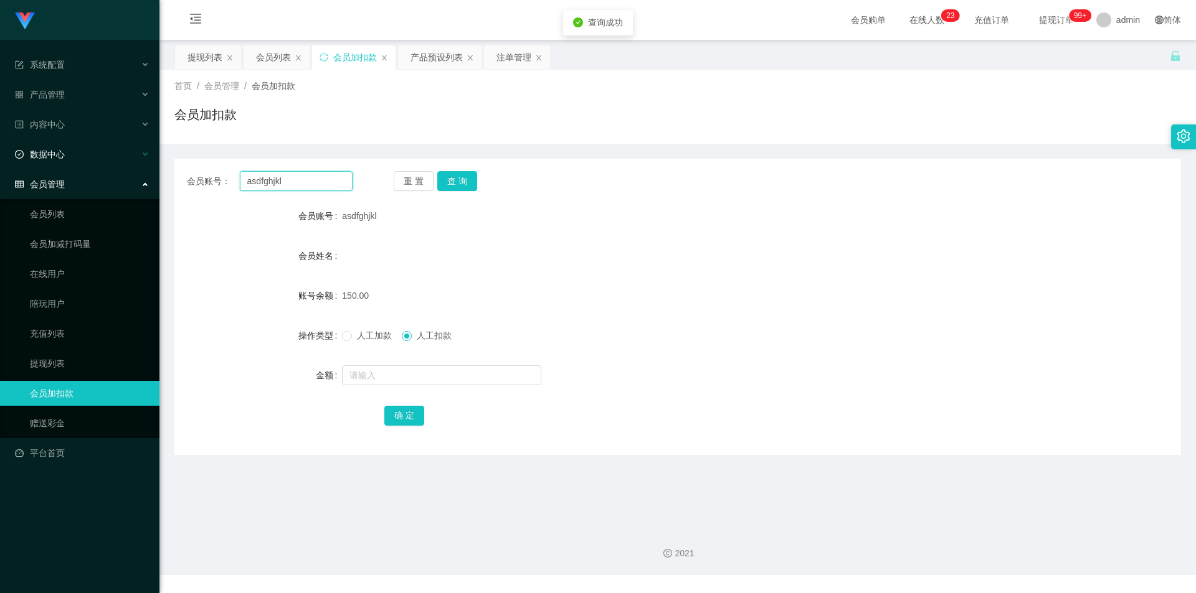
drag, startPoint x: 275, startPoint y: 181, endPoint x: 13, endPoint y: 152, distance: 263.7
click at [0, 149] on section "系统配置 产品管理 产品列表 产品预设列表 开奖记录 注单管理 即时注单 内容中心 数据中心 会员管理 会员列表 会员加减打码量 在线用户 陪玩用户 充值列表…" at bounding box center [598, 287] width 1196 height 575
paste input "Applews"
click at [458, 179] on button "查 询" at bounding box center [457, 181] width 40 height 20
click at [587, 141] on div "首页 / 会员管理 / 会员加扣款 / 会员加扣款" at bounding box center [677, 107] width 1036 height 74
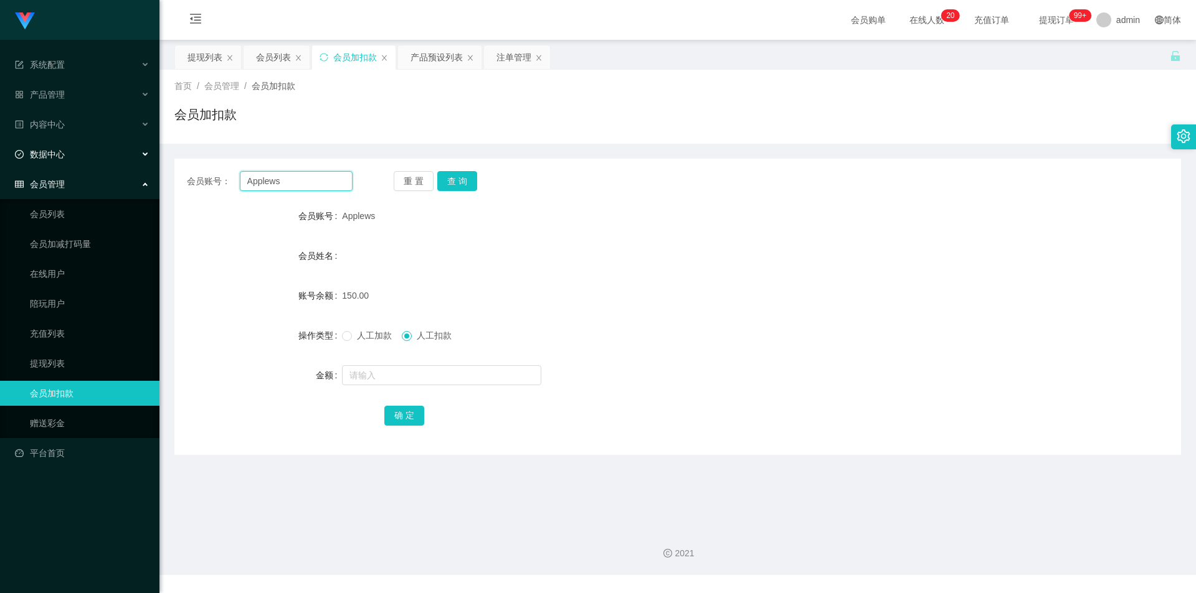
drag, startPoint x: 309, startPoint y: 176, endPoint x: 0, endPoint y: 162, distance: 309.8
click at [0, 162] on section "系统配置 产品管理 产品列表 产品预设列表 开奖记录 注单管理 即时注单 内容中心 数据中心 会员管理 会员列表 会员加减打码量 在线用户 陪玩用户 充值列表…" at bounding box center [598, 287] width 1196 height 575
paste input "Peiixian"
click at [466, 181] on button "查 询" at bounding box center [457, 181] width 40 height 20
click at [458, 178] on button "查 询" at bounding box center [457, 181] width 40 height 20
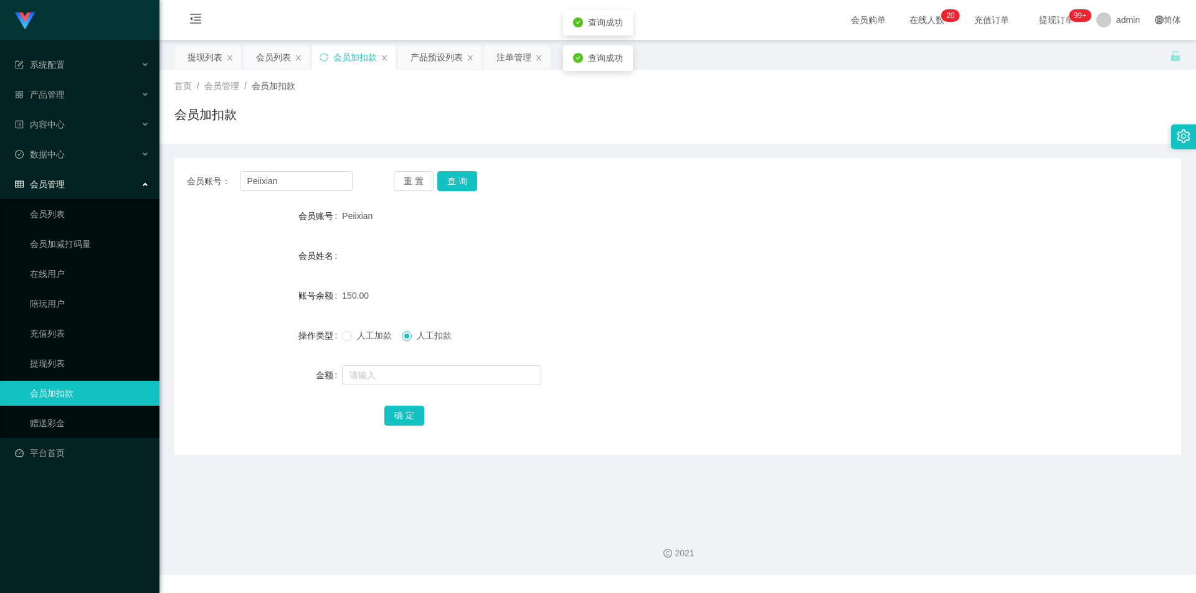
click at [742, 120] on div "会员加扣款" at bounding box center [677, 119] width 1006 height 29
drag, startPoint x: 19, startPoint y: 172, endPoint x: 424, endPoint y: 187, distance: 405.7
click at [2, 165] on section "系统配置 产品管理 产品列表 产品预设列表 开奖记录 注单管理 即时注单 内容中心 数据中心 会员管理 会员列表 会员加减打码量 在线用户 陪玩用户 充值列表…" at bounding box center [598, 287] width 1196 height 575
paste input "80207362"
click at [471, 184] on button "查 询" at bounding box center [457, 181] width 40 height 20
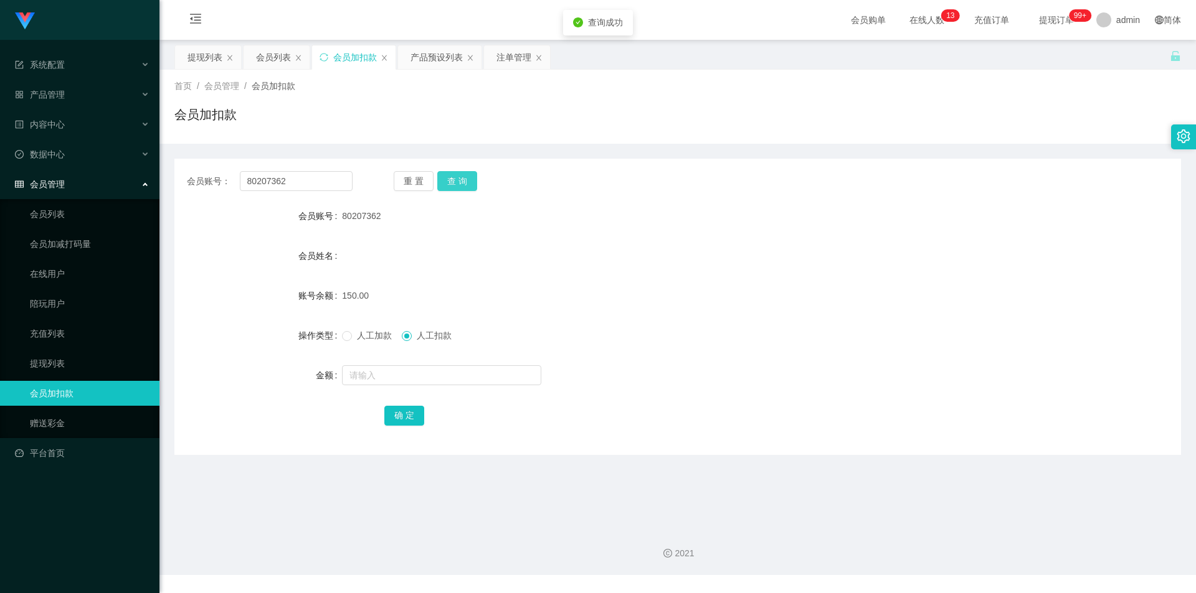
click at [463, 184] on button "查 询" at bounding box center [457, 181] width 40 height 20
click at [0, 128] on section "系统配置 产品管理 产品列表 产品预设列表 开奖记录 注单管理 即时注单 内容中心 数据中心 会员管理 会员列表 会员加减打码量 在线用户 陪玩用户 充值列表…" at bounding box center [598, 287] width 1196 height 575
paste input "asdfghjkl"
type input "asdfghjkl"
click at [452, 172] on button "查 询" at bounding box center [457, 181] width 40 height 20
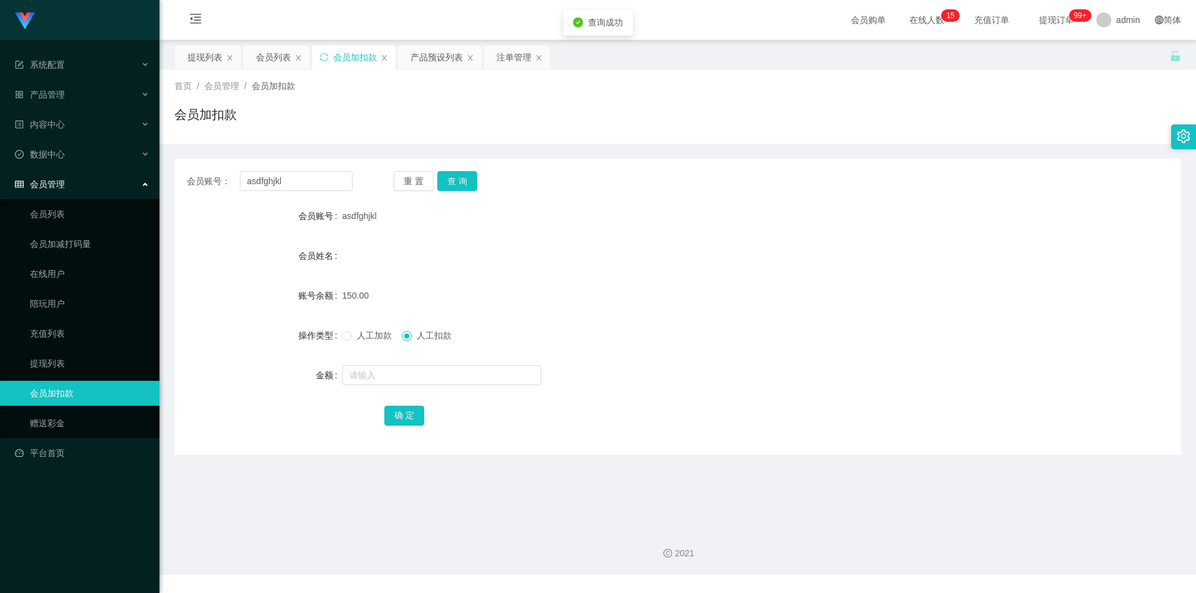
click at [1051, 153] on div "会员账号： asdfghjkl 重 置 查 询 会员账号 asdfghjkl 会员姓名 账号余额 150.00 操作类型 人工加款 人工扣款 金额 确 定" at bounding box center [677, 299] width 1006 height 311
click at [198, 47] on div "提现列表" at bounding box center [204, 57] width 35 height 24
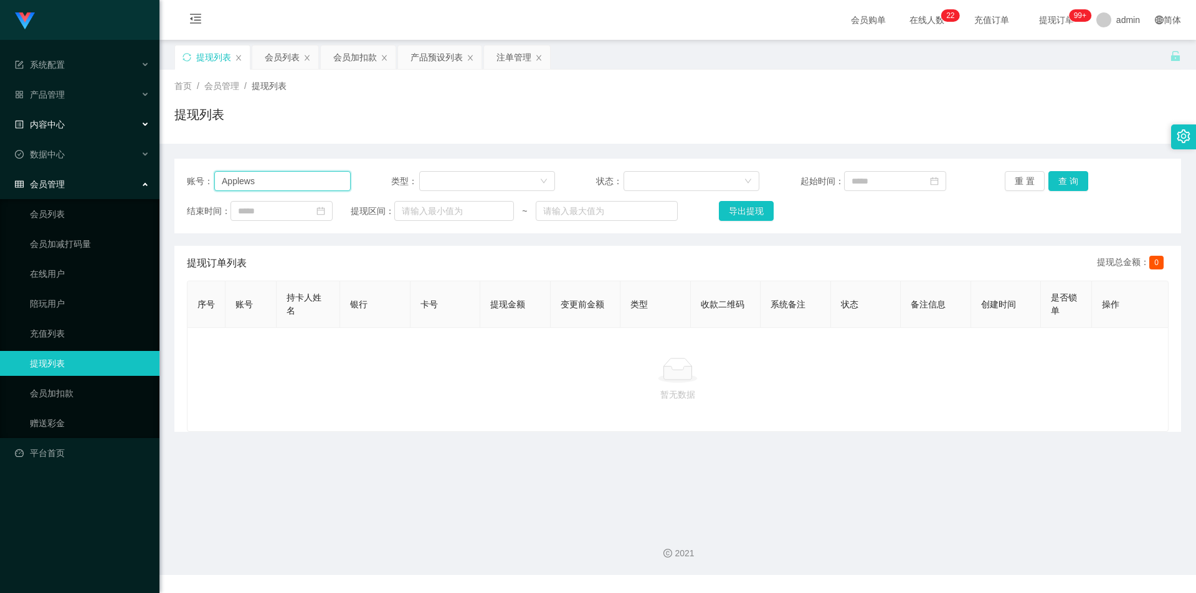
drag, startPoint x: 0, startPoint y: 136, endPoint x: 484, endPoint y: 147, distance: 484.6
click at [0, 131] on section "系统配置 产品管理 产品列表 产品预设列表 开奖记录 注单管理 即时注单 内容中心 数据中心 会员管理 会员列表 会员加减打码量 在线用户 陪玩用户 充值列表…" at bounding box center [598, 287] width 1196 height 575
paste input "80207362"
click at [1055, 179] on button "查 询" at bounding box center [1068, 181] width 40 height 20
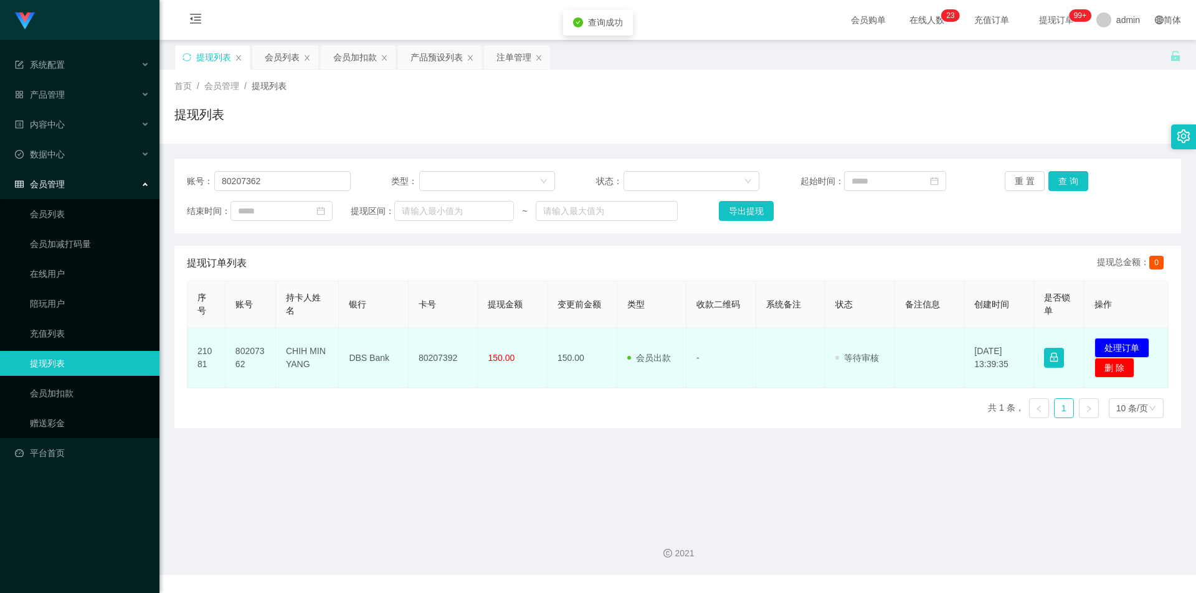
click at [433, 360] on td "80207392" at bounding box center [443, 358] width 70 height 60
copy td "80207392"
click at [1133, 342] on button "处理订单" at bounding box center [1121, 348] width 55 height 20
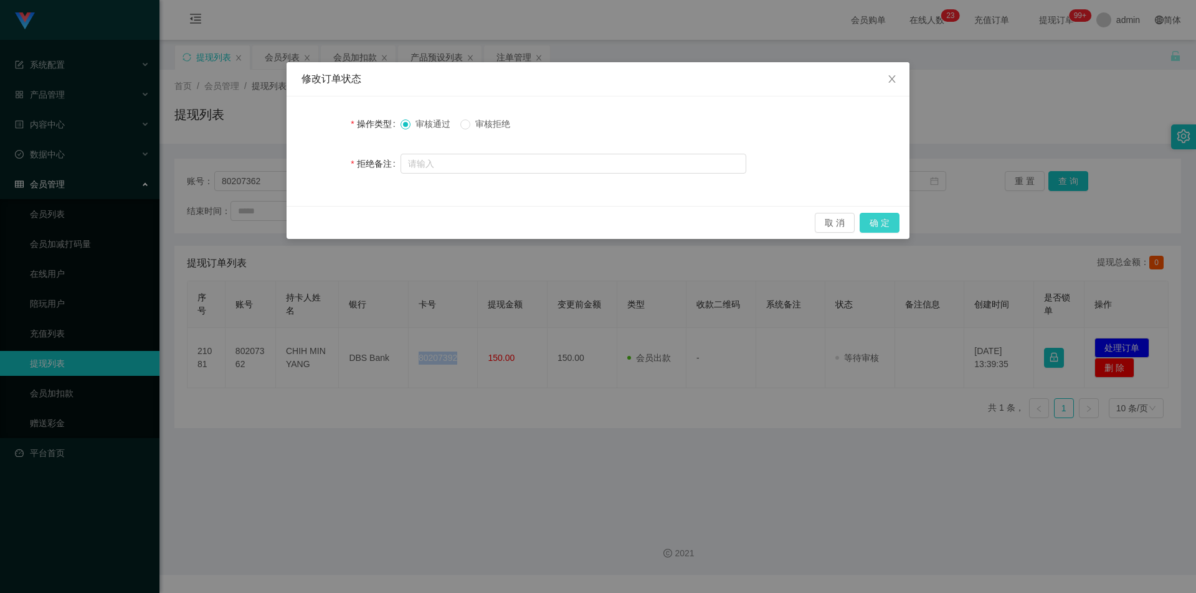
click at [876, 217] on button "确 定" at bounding box center [879, 223] width 40 height 20
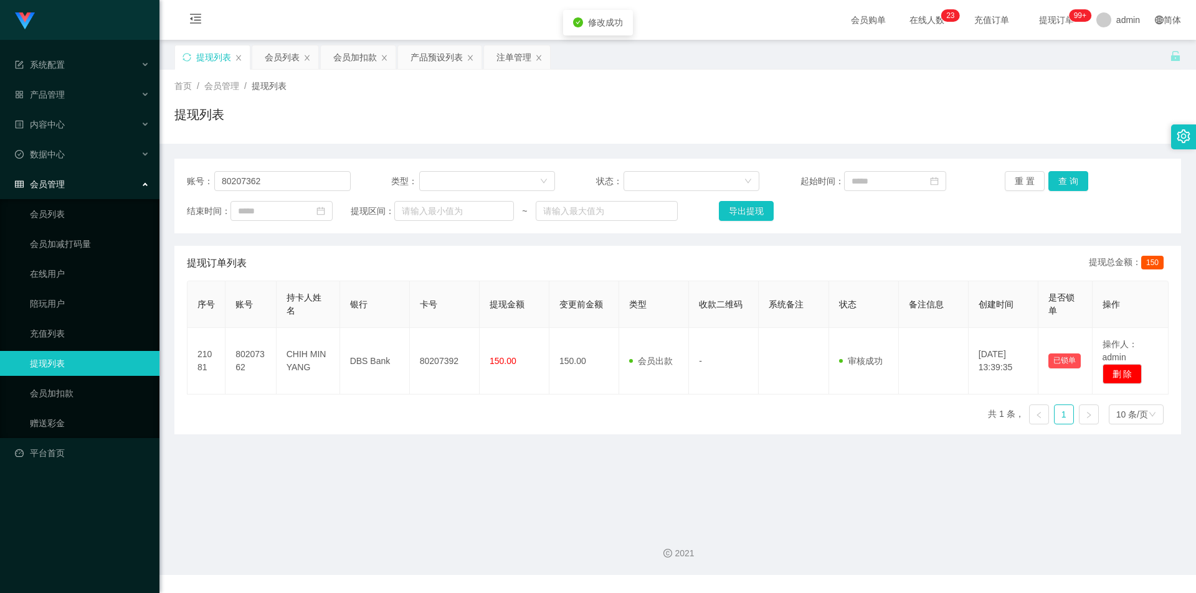
click at [1074, 133] on div "首页 / 会员管理 / 提现列表 / 提现列表" at bounding box center [677, 107] width 1036 height 74
click at [0, 175] on section "系统配置 产品管理 产品列表 产品预设列表 开奖记录 注单管理 即时注单 内容中心 数据中心 会员管理 会员列表 会员加减打码量 在线用户 陪玩用户 充值列表…" at bounding box center [598, 287] width 1196 height 575
paste input "asdfghjkl"
click at [1057, 176] on button "查 询" at bounding box center [1068, 181] width 40 height 20
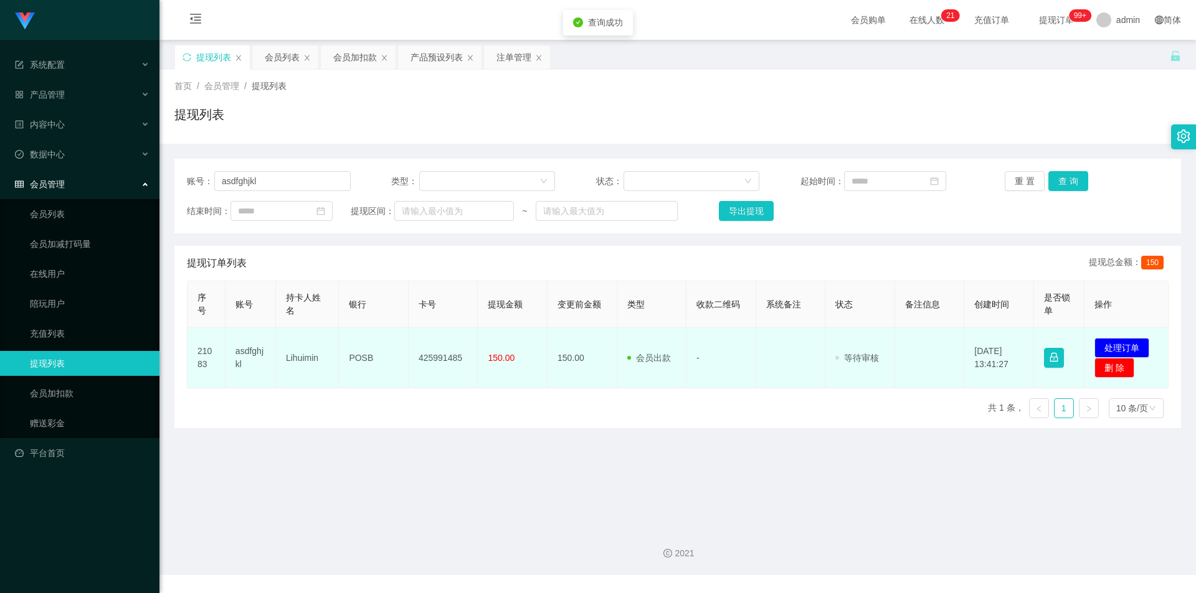
click at [442, 354] on td "425991485" at bounding box center [443, 358] width 70 height 60
copy td "425991485"
click at [349, 356] on td "POSB" at bounding box center [374, 358] width 70 height 60
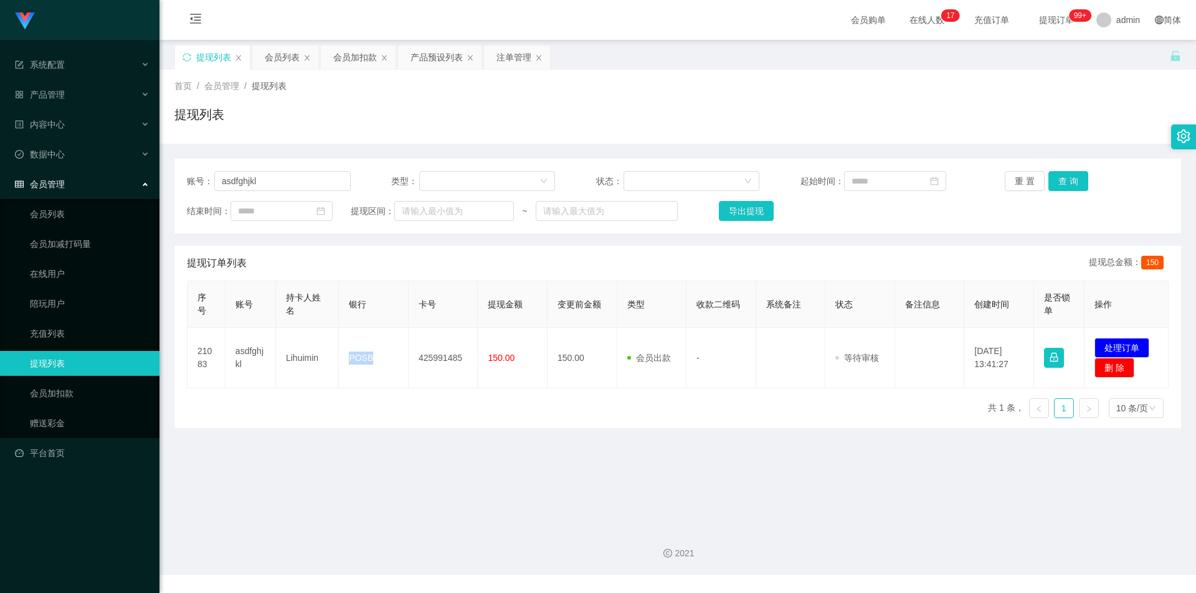
copy td "POSB"
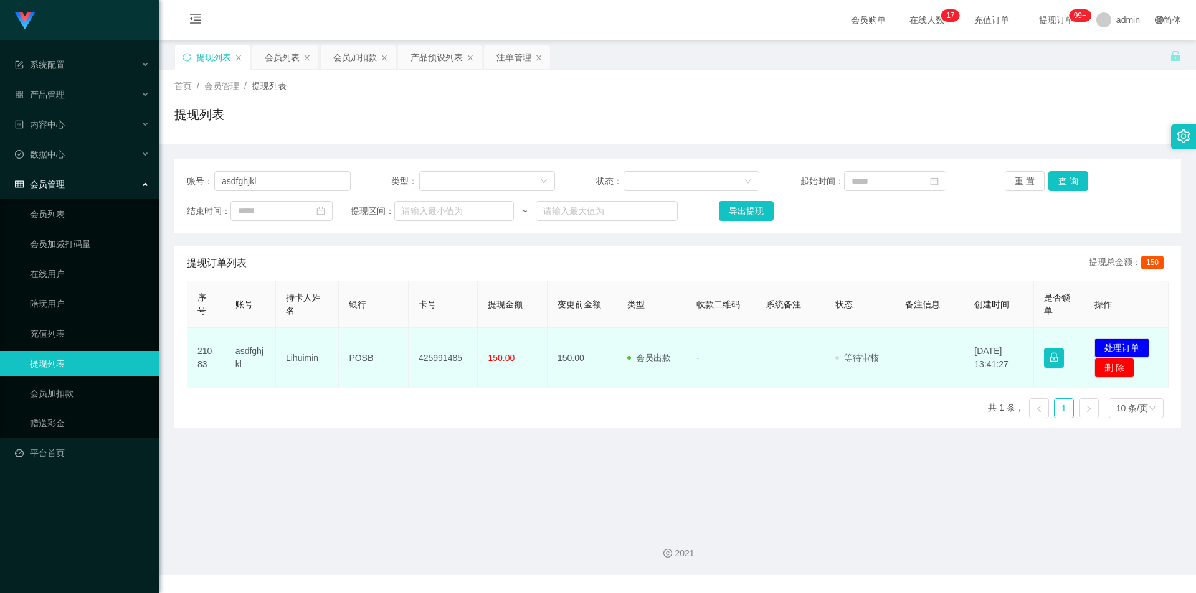
click at [308, 358] on td "Lihuimin" at bounding box center [307, 358] width 63 height 60
copy td "Lihuimin"
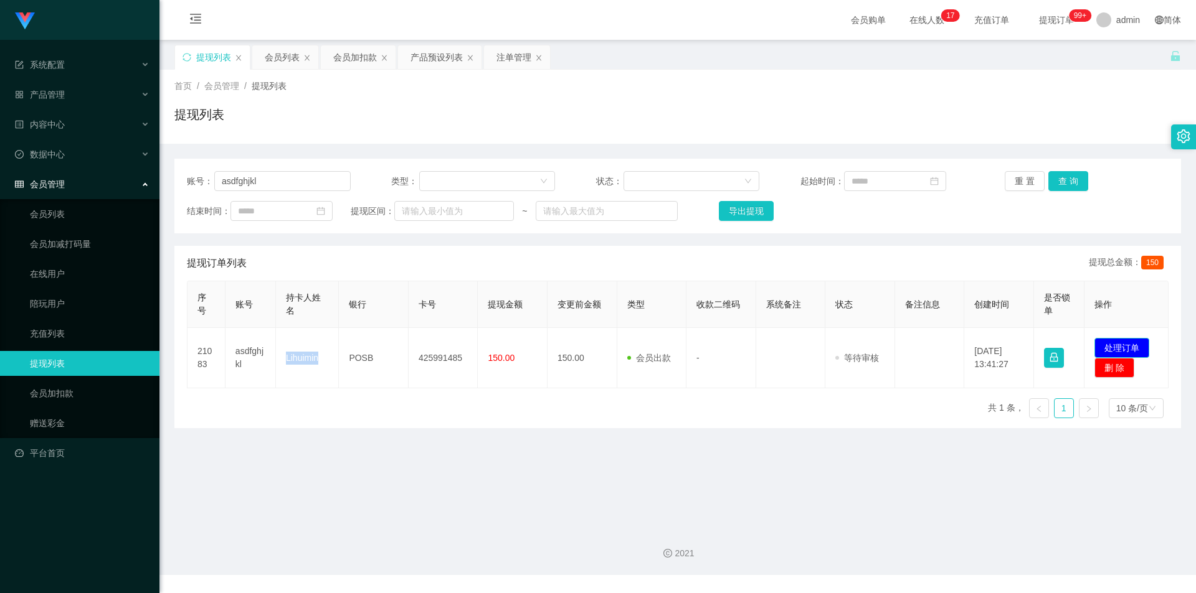
click at [1111, 346] on button "处理订单" at bounding box center [1121, 348] width 55 height 20
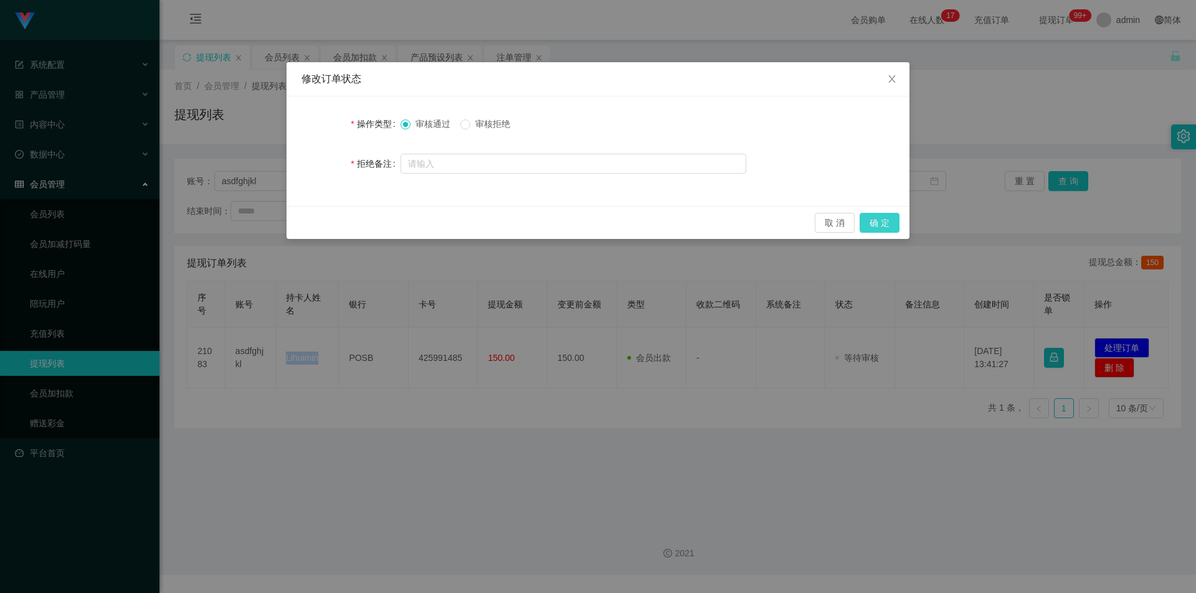
click at [884, 227] on button "确 定" at bounding box center [879, 223] width 40 height 20
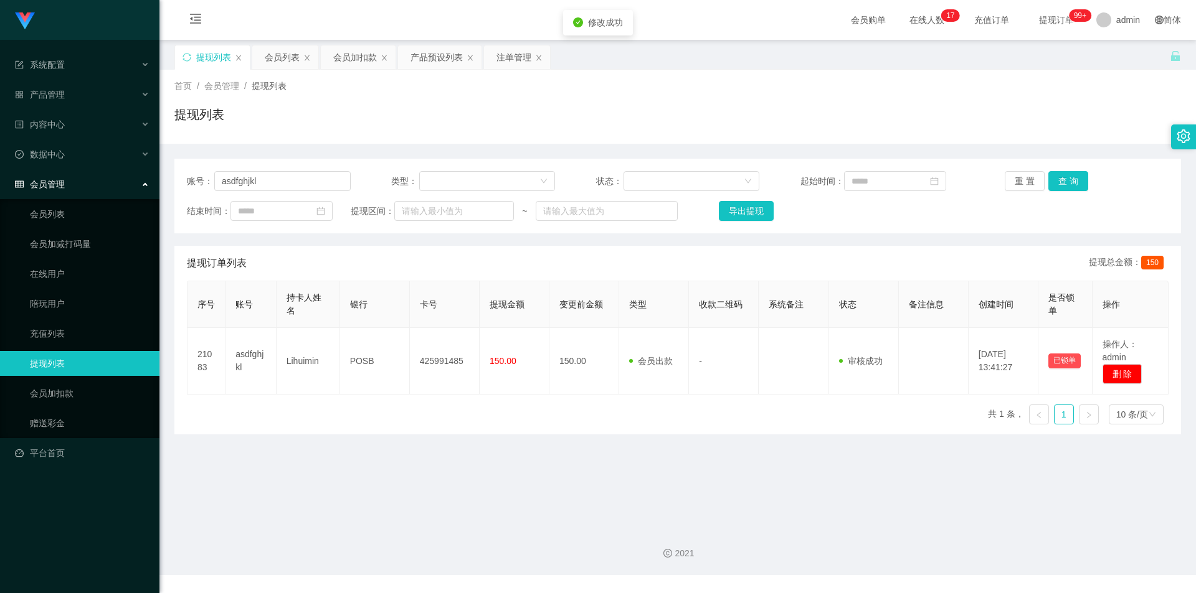
drag, startPoint x: 1067, startPoint y: 110, endPoint x: 1088, endPoint y: 93, distance: 27.5
click at [1069, 108] on div "提现列表" at bounding box center [677, 119] width 1006 height 29
drag, startPoint x: 272, startPoint y: 178, endPoint x: 0, endPoint y: 166, distance: 272.4
click at [0, 166] on section "系统配置 产品管理 产品列表 产品预设列表 开奖记录 注单管理 即时注单 内容中心 数据中心 会员管理 会员列表 会员加减打码量 在线用户 陪玩用户 充值列表…" at bounding box center [598, 287] width 1196 height 575
paste input "Peiixian"
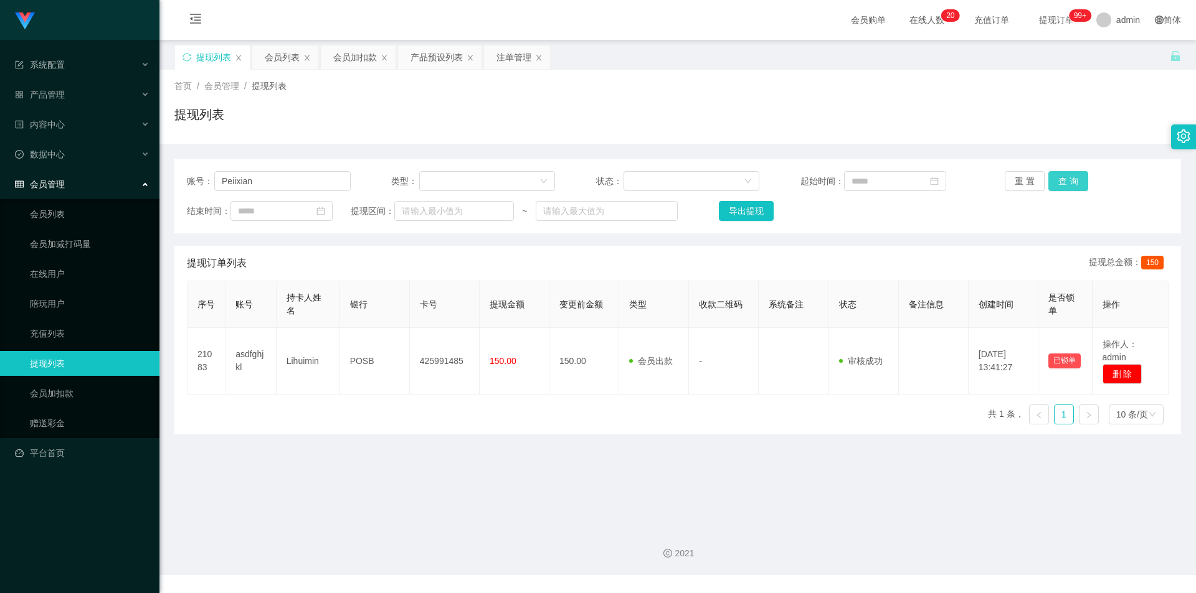
click at [1056, 177] on button "查 询" at bounding box center [1068, 181] width 40 height 20
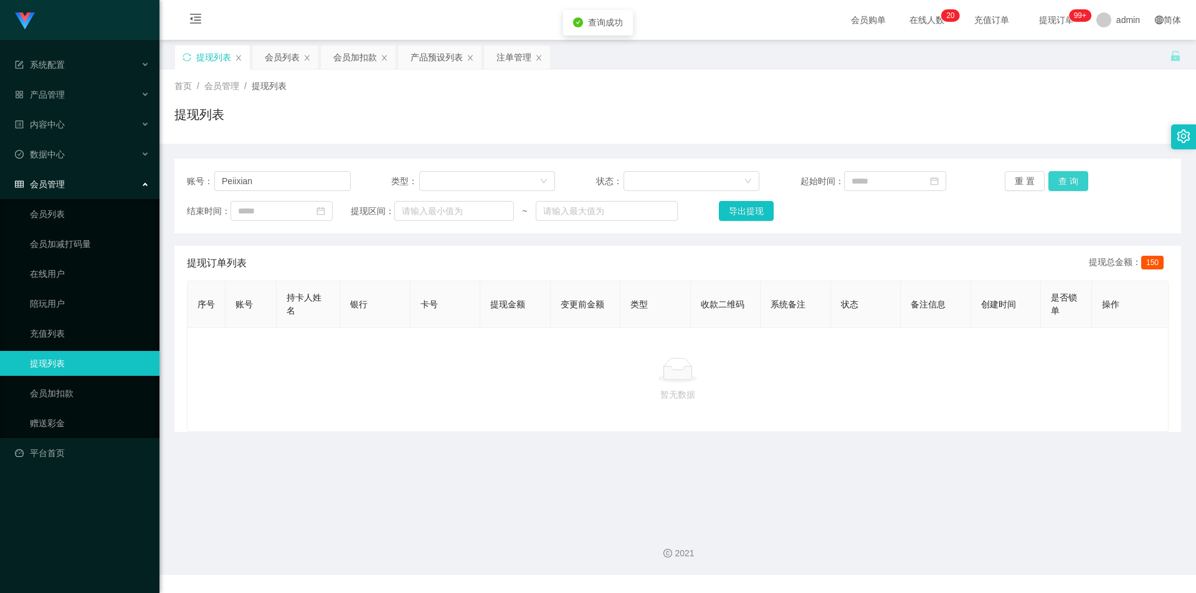
click at [1056, 177] on button "查 询" at bounding box center [1068, 181] width 40 height 20
drag, startPoint x: 1085, startPoint y: 103, endPoint x: 1110, endPoint y: 6, distance: 100.3
click at [1086, 98] on div "首页 / 会员管理 / 提现列表 / 提现列表" at bounding box center [677, 107] width 1006 height 54
drag, startPoint x: 272, startPoint y: 176, endPoint x: 0, endPoint y: 135, distance: 275.1
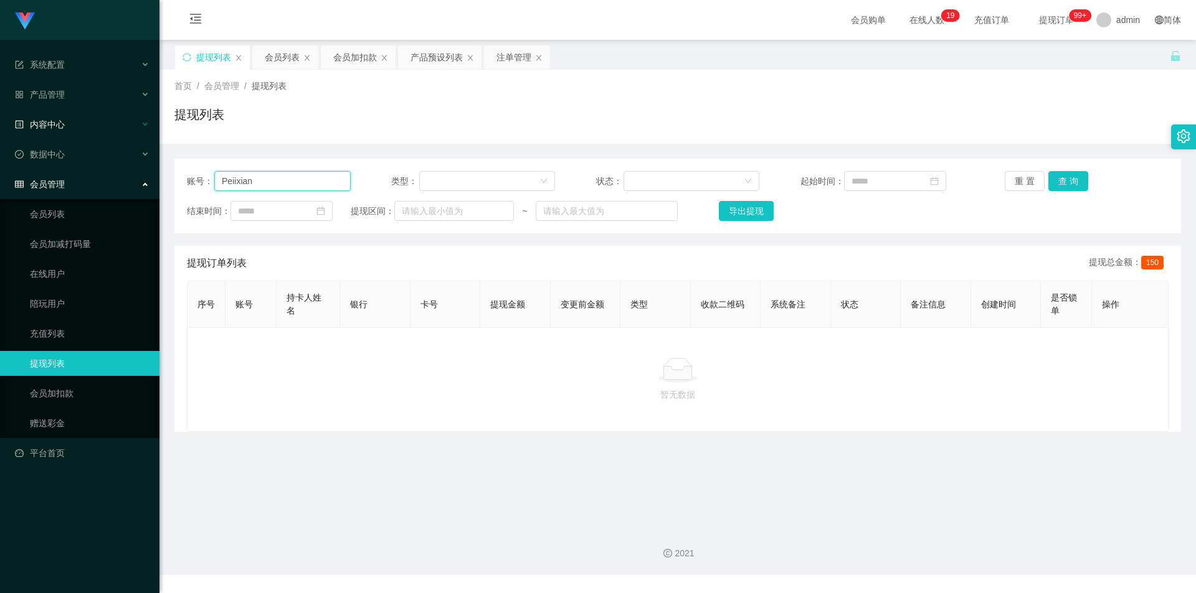
click at [0, 135] on section "系统配置 产品管理 产品列表 产品预设列表 开奖记录 注单管理 即时注单 内容中心 数据中心 会员管理 会员列表 会员加减打码量 在线用户 陪玩用户 充值列表…" at bounding box center [598, 287] width 1196 height 575
paste input "Applews"
click at [1068, 177] on button "查 询" at bounding box center [1068, 181] width 40 height 20
click at [1057, 179] on button "查 询" at bounding box center [1068, 181] width 40 height 20
drag, startPoint x: 1072, startPoint y: 111, endPoint x: 1089, endPoint y: 51, distance: 62.9
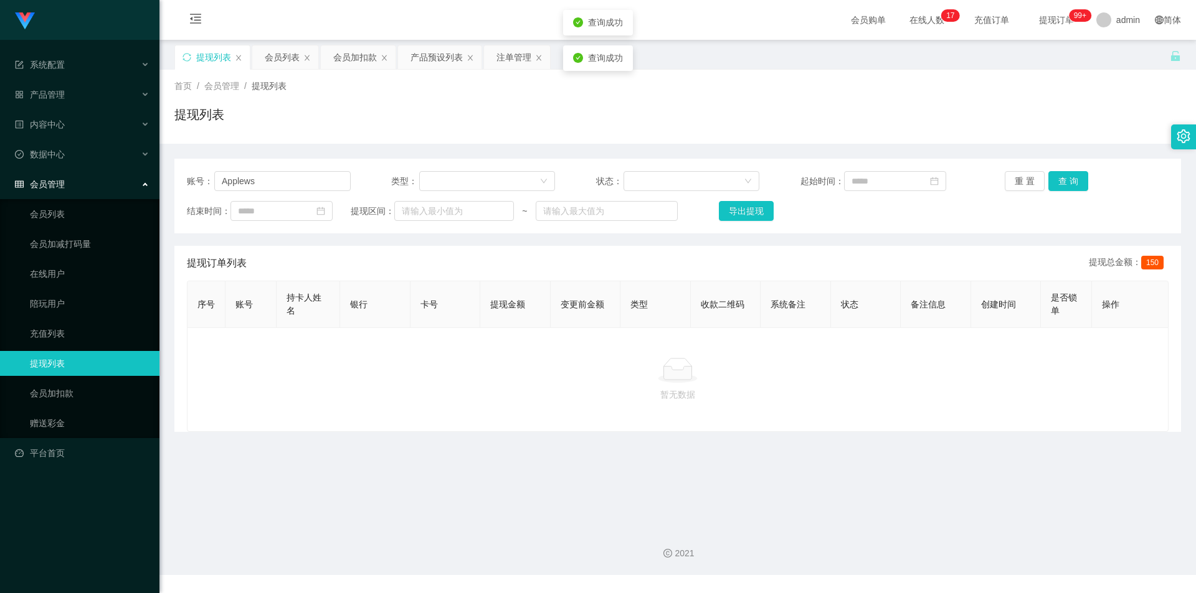
click at [1074, 108] on div "提现列表" at bounding box center [677, 119] width 1006 height 29
drag, startPoint x: 270, startPoint y: 181, endPoint x: 0, endPoint y: 161, distance: 270.9
click at [0, 161] on section "系统配置 产品管理 产品列表 产品预设列表 开奖记录 注单管理 即时注单 内容中心 数据中心 会员管理 会员列表 会员加减打码量 在线用户 陪玩用户 充值列表…" at bounding box center [598, 287] width 1196 height 575
click at [1062, 179] on button "查 询" at bounding box center [1068, 181] width 40 height 20
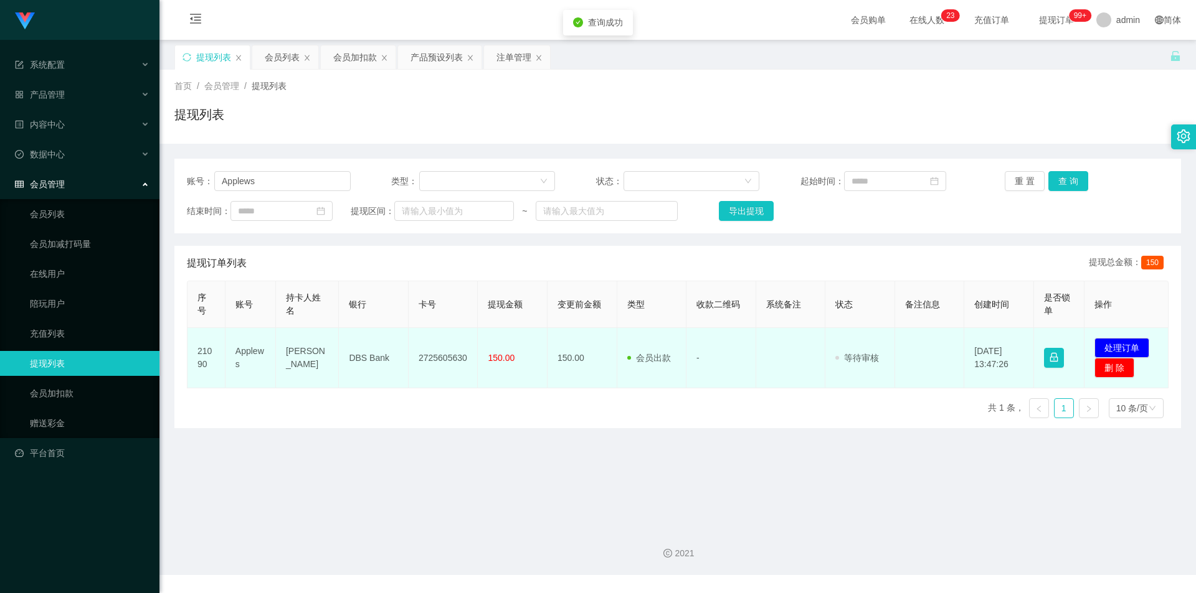
click at [445, 358] on td "2725605630" at bounding box center [443, 358] width 70 height 60
copy td "2725605630"
click at [362, 356] on td "DBS Bank" at bounding box center [374, 358] width 70 height 60
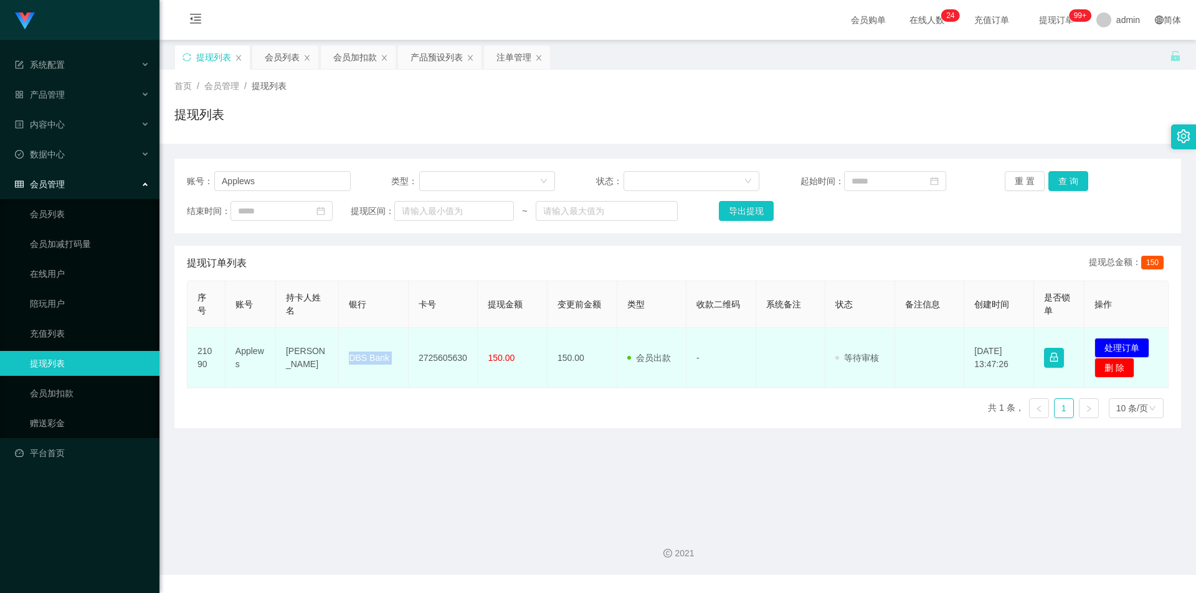
click at [362, 356] on td "DBS Bank" at bounding box center [374, 358] width 70 height 60
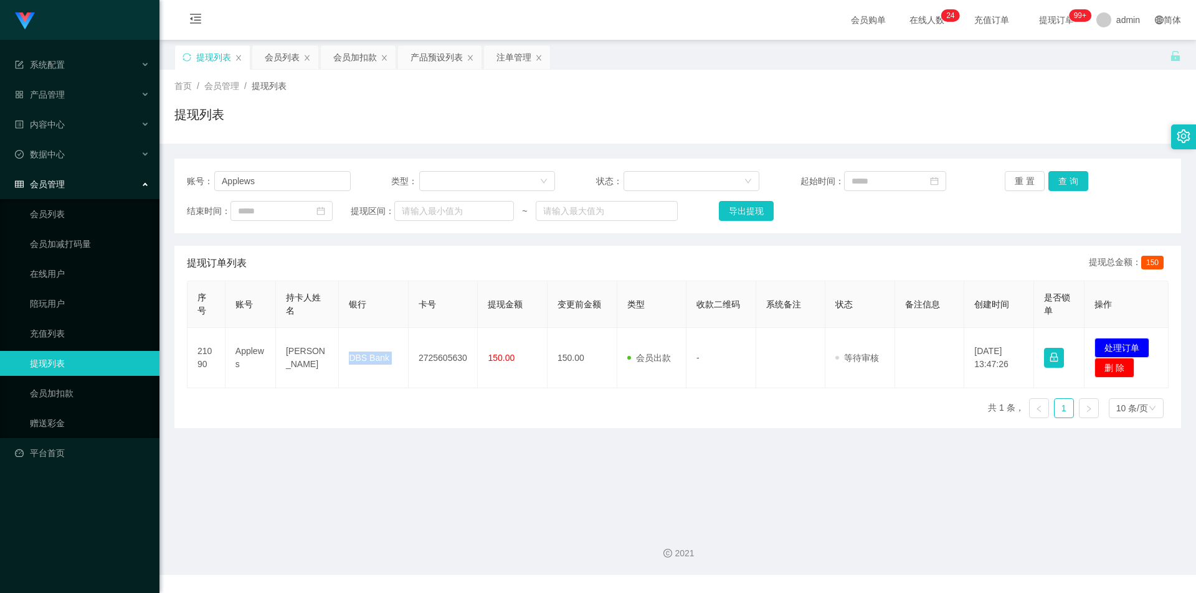
copy td "DBS Bank"
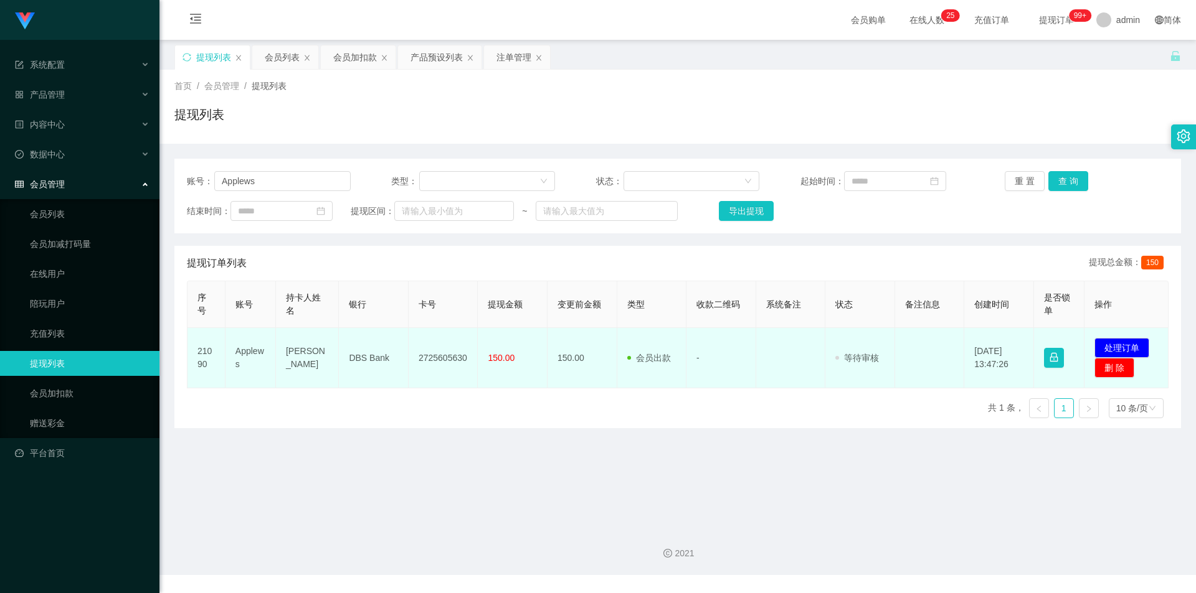
click at [293, 354] on td "[PERSON_NAME]" at bounding box center [307, 358] width 63 height 60
copy td "[PERSON_NAME]"
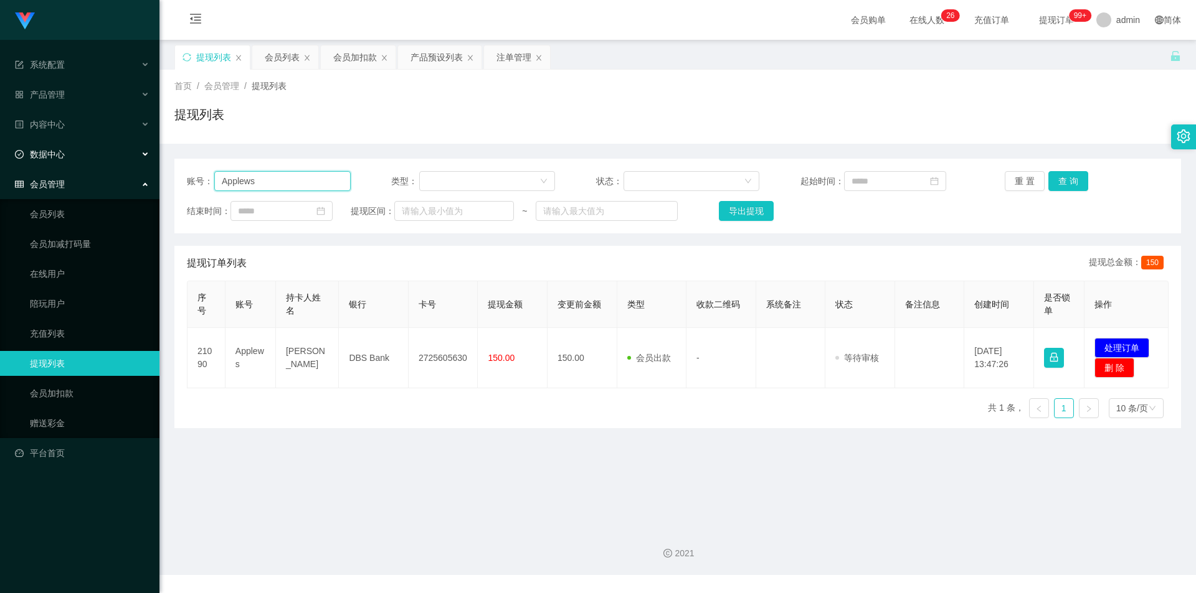
drag, startPoint x: 288, startPoint y: 174, endPoint x: 0, endPoint y: 164, distance: 287.8
click at [0, 164] on section "系统配置 产品管理 产品列表 产品预设列表 开奖记录 注单管理 即时注单 内容中心 数据中心 会员管理 会员列表 会员加减打码量 在线用户 陪玩用户 充值列表…" at bounding box center [598, 287] width 1196 height 575
paste input "Peiixian"
click at [1059, 177] on button "查 询" at bounding box center [1068, 181] width 40 height 20
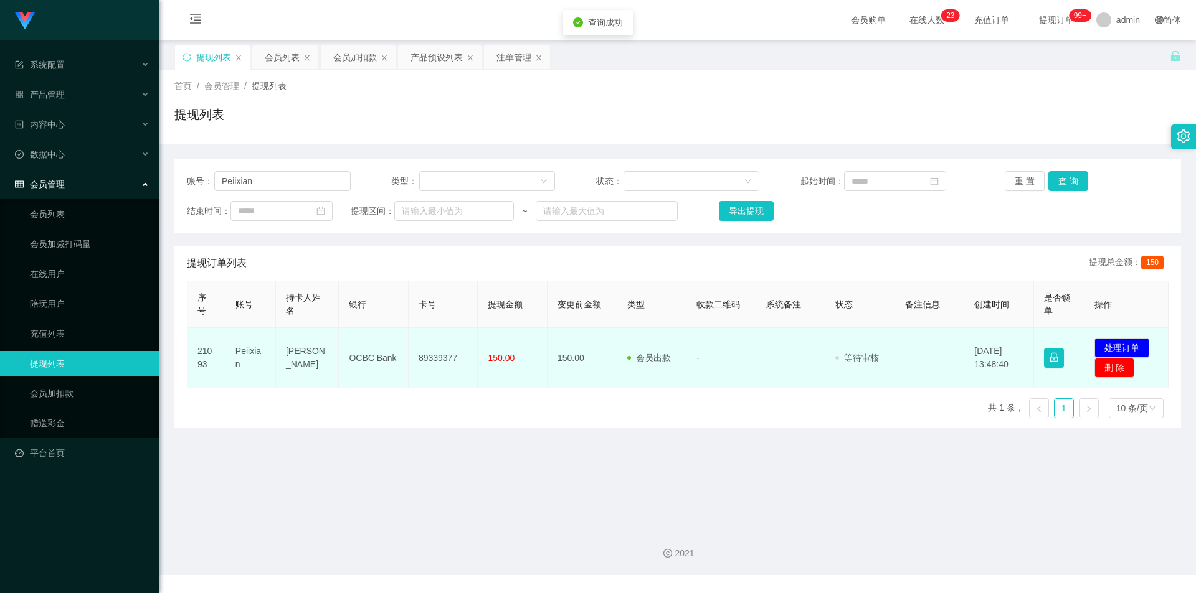
click at [436, 357] on td "89339377" at bounding box center [443, 358] width 70 height 60
copy td "89339377"
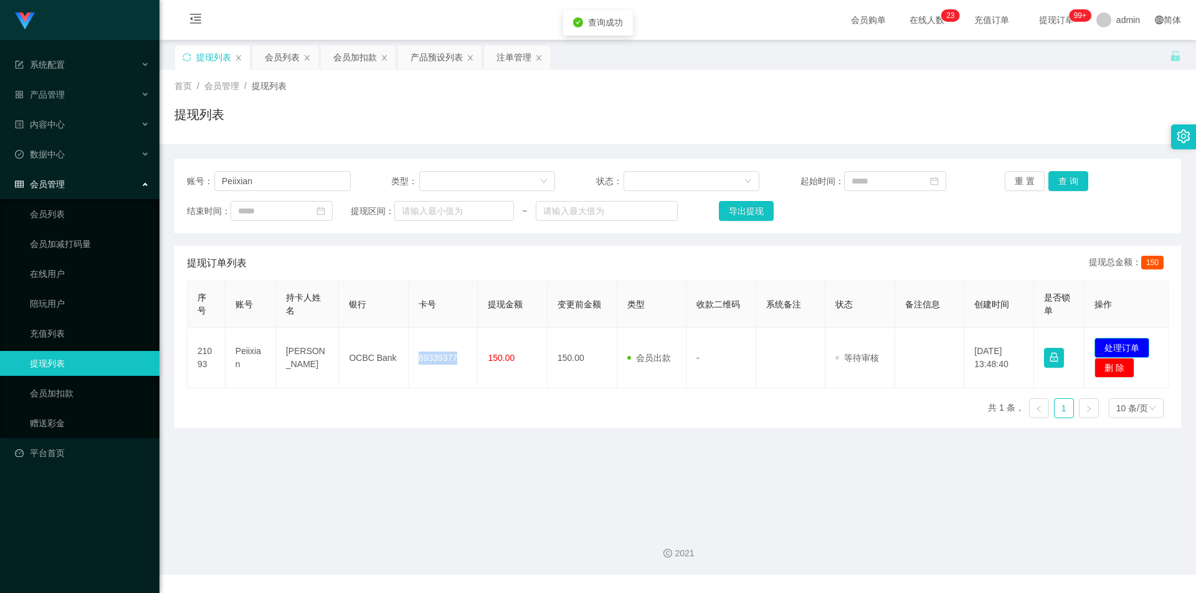
click at [1131, 342] on button "处理订单" at bounding box center [1121, 348] width 55 height 20
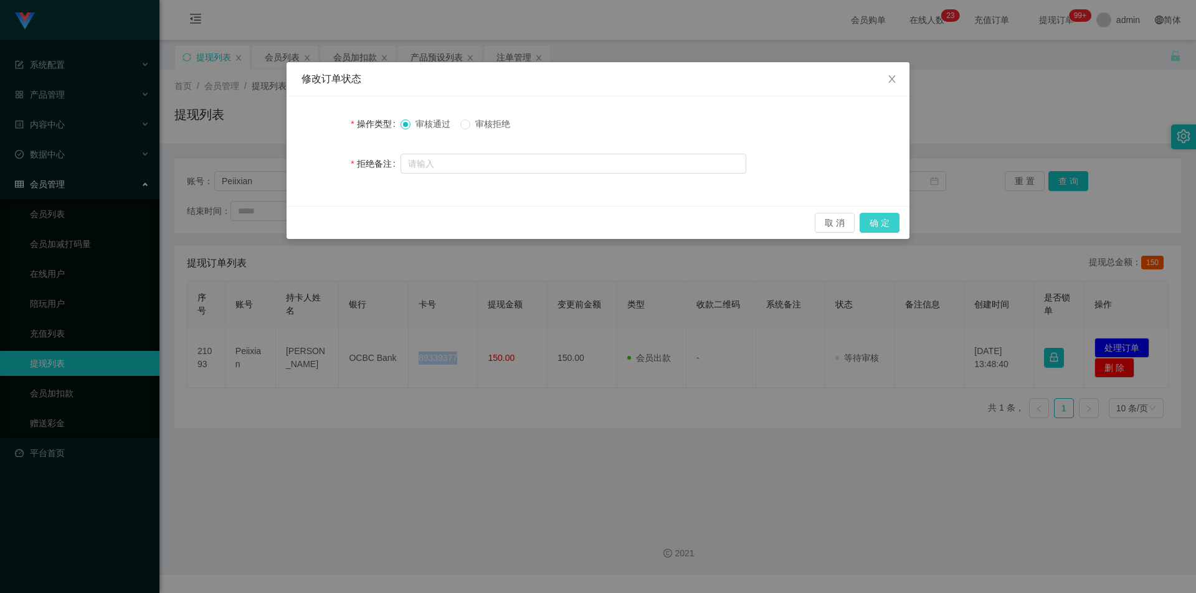
click at [883, 227] on button "确 定" at bounding box center [879, 223] width 40 height 20
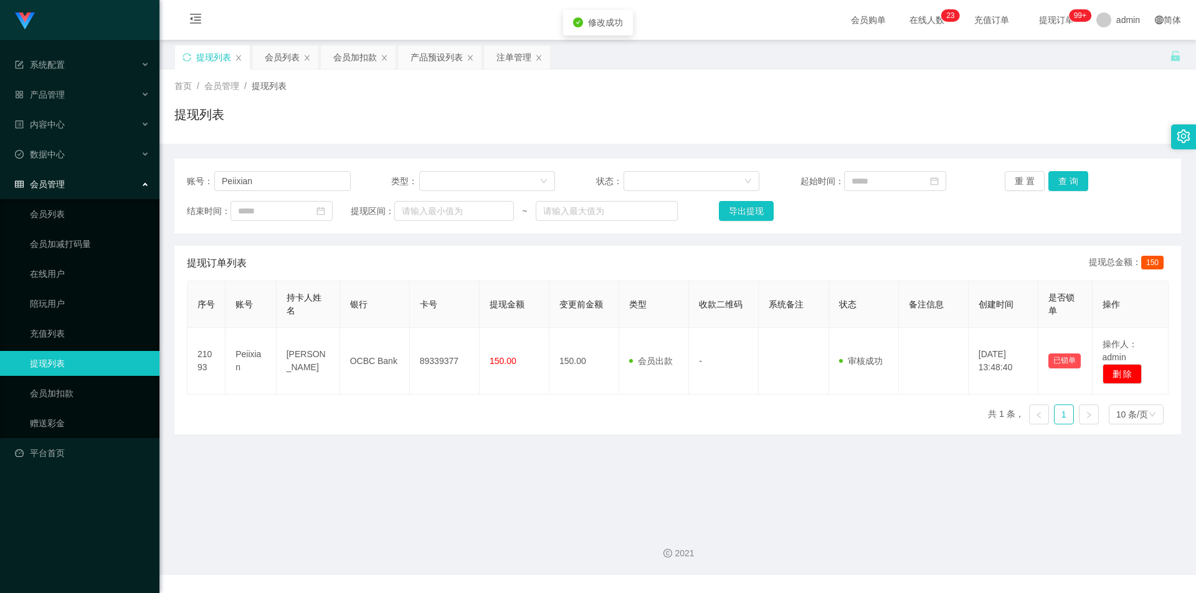
drag, startPoint x: 1018, startPoint y: 161, endPoint x: 1031, endPoint y: 106, distance: 56.3
click at [1018, 161] on div "账号： Peiixian 类型： 状态： 起始时间： 重 置 查 询 结束时间： 提现区间： ~ 导出提现" at bounding box center [677, 196] width 1006 height 75
drag, startPoint x: 234, startPoint y: 184, endPoint x: 7, endPoint y: 167, distance: 227.3
click at [0, 166] on section "系统配置 产品管理 产品列表 产品预设列表 开奖记录 注单管理 即时注单 内容中心 数据中心 会员管理 会员列表 会员加减打码量 在线用户 陪玩用户 充值列表…" at bounding box center [598, 287] width 1196 height 575
paste input "asdfghjkl"
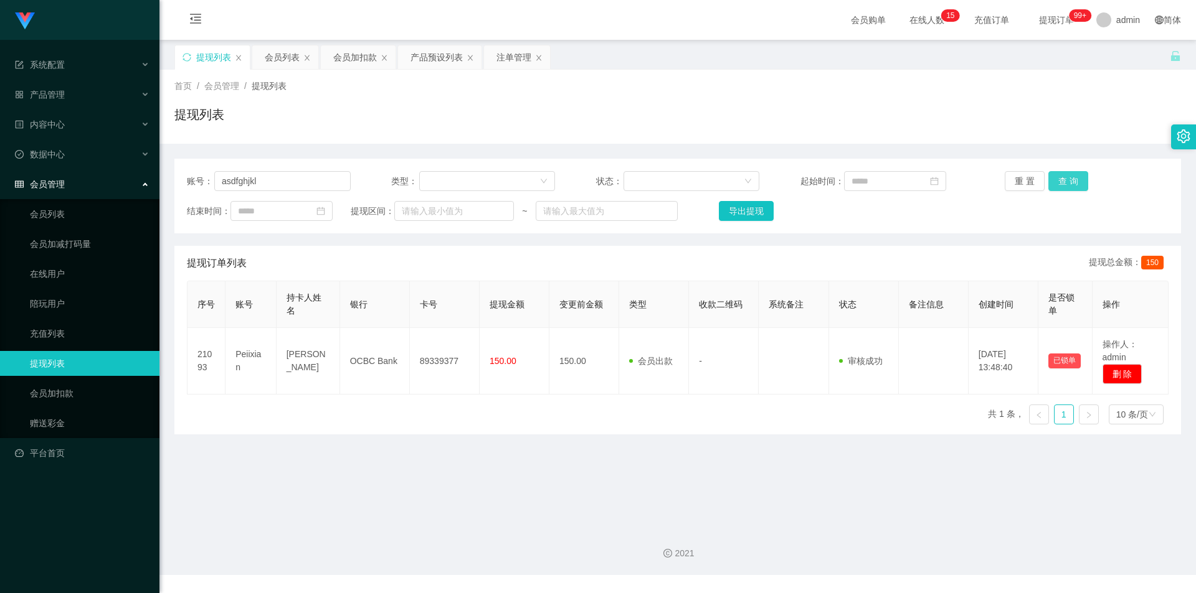
click at [1060, 179] on button "查 询" at bounding box center [1068, 181] width 40 height 20
click at [1062, 100] on div "首页 / 会员管理 / 提现列表 / 提现列表" at bounding box center [677, 107] width 1006 height 54
drag, startPoint x: 270, startPoint y: 182, endPoint x: 110, endPoint y: 164, distance: 161.1
click at [0, 164] on section "系统配置 产品管理 产品列表 产品预设列表 开奖记录 注单管理 即时注单 内容中心 数据中心 会员管理 会员列表 会员加减打码量 在线用户 陪玩用户 充值列表…" at bounding box center [598, 287] width 1196 height 575
paste input "Applews"
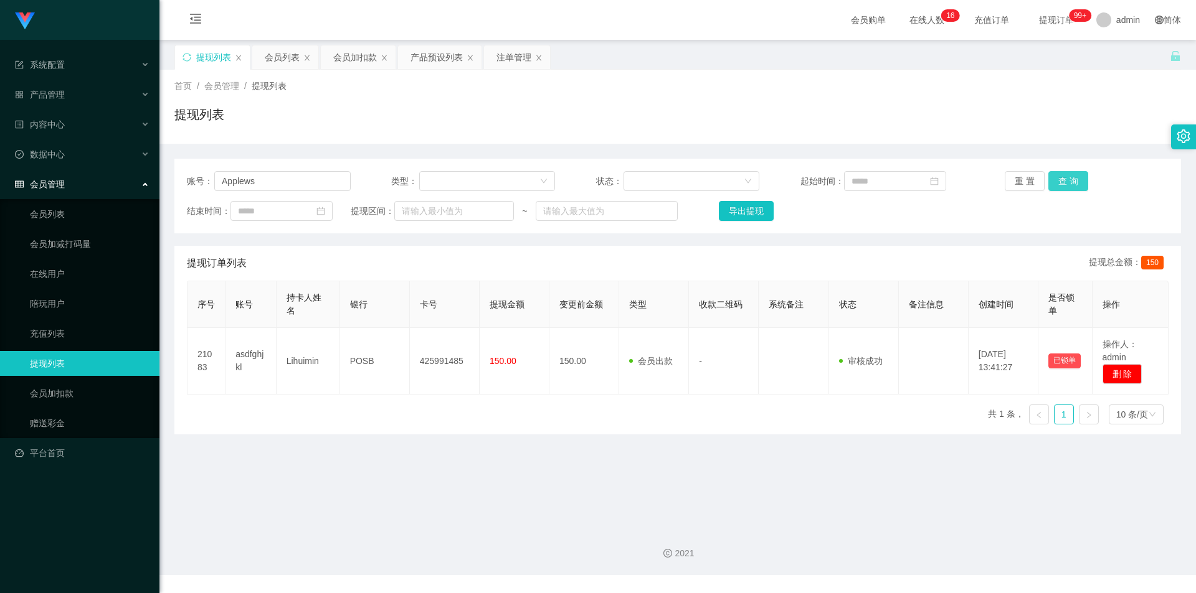
click at [1058, 177] on button "查 询" at bounding box center [1068, 181] width 40 height 20
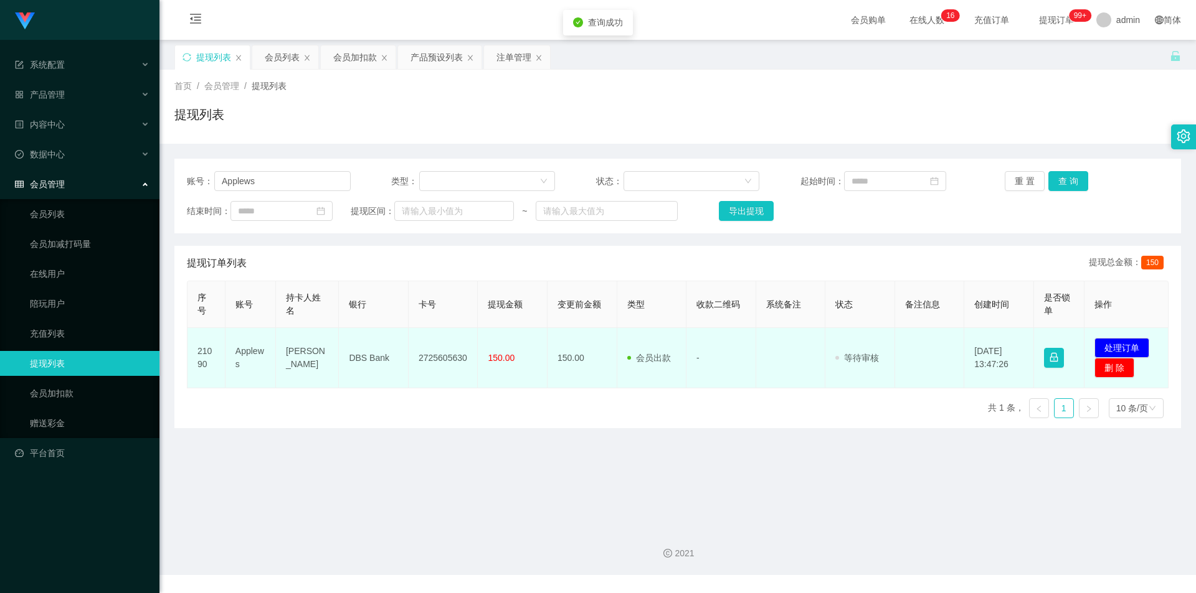
click at [455, 357] on td "2725605630" at bounding box center [443, 358] width 70 height 60
copy td "2725605630"
click at [1112, 345] on button "处理订单" at bounding box center [1121, 348] width 55 height 20
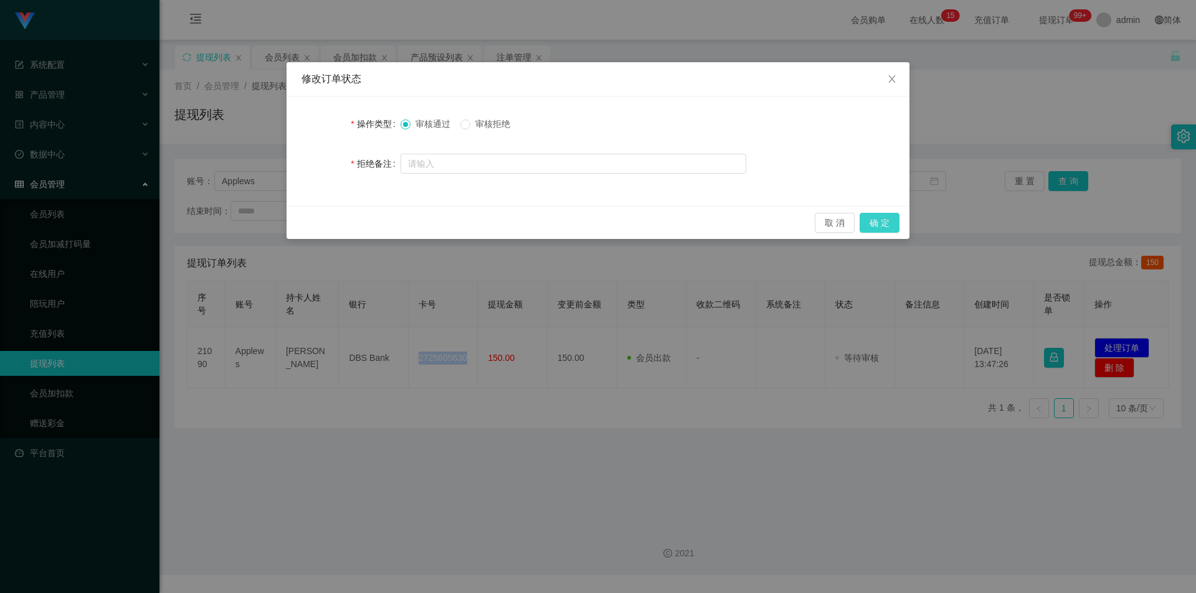
click at [871, 220] on button "确 定" at bounding box center [879, 223] width 40 height 20
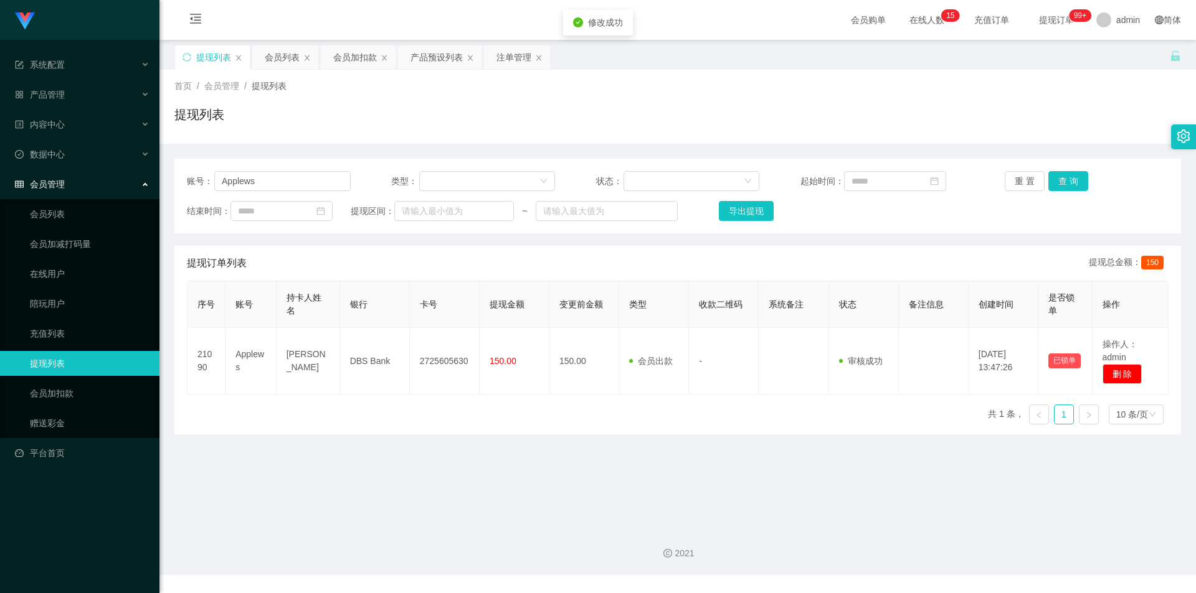
drag, startPoint x: 1079, startPoint y: 116, endPoint x: 1120, endPoint y: 3, distance: 119.8
click at [1079, 115] on div "提现列表" at bounding box center [677, 119] width 1006 height 29
drag, startPoint x: 281, startPoint y: 186, endPoint x: 0, endPoint y: 149, distance: 283.9
click at [0, 149] on section "系统配置 产品管理 产品列表 产品预设列表 开奖记录 注单管理 即时注单 内容中心 数据中心 会员管理 会员列表 会员加减打码量 在线用户 陪玩用户 充值列表…" at bounding box center [598, 287] width 1196 height 575
paste input "Peiixian"
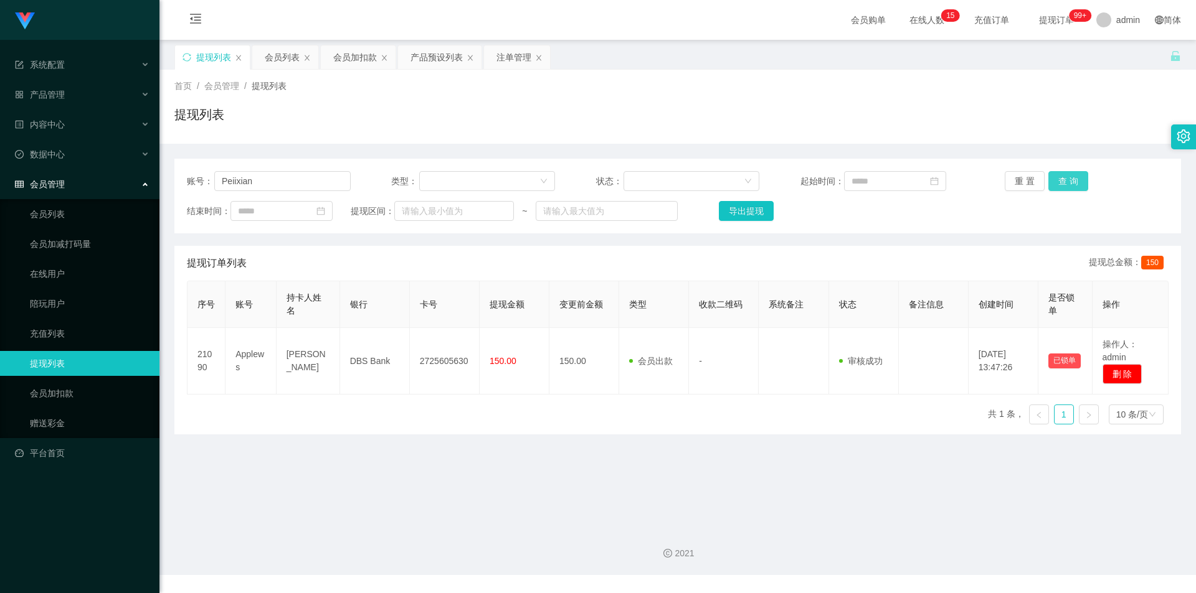
click at [1062, 180] on button "查 询" at bounding box center [1068, 181] width 40 height 20
drag, startPoint x: 1107, startPoint y: 120, endPoint x: 1113, endPoint y: 1, distance: 119.1
click at [1107, 116] on div "提现列表" at bounding box center [677, 119] width 1006 height 29
drag, startPoint x: 267, startPoint y: 183, endPoint x: 0, endPoint y: 168, distance: 266.9
click at [0, 168] on section "系统配置 产品管理 产品列表 产品预设列表 开奖记录 注单管理 即时注单 内容中心 数据中心 会员管理 会员列表 会员加减打码量 在线用户 陪玩用户 充值列表…" at bounding box center [598, 287] width 1196 height 575
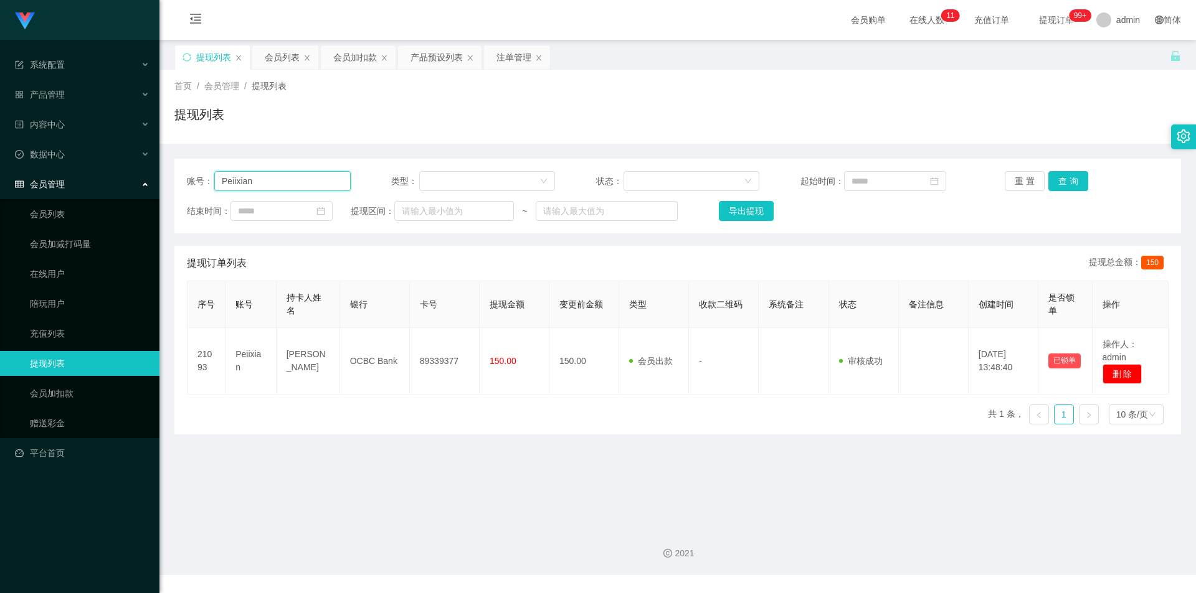
paste input "80207362"
type input "80207362"
click at [1072, 185] on button "查 询" at bounding box center [1068, 181] width 40 height 20
click at [1117, 102] on div "首页 / 会员管理 / 提现列表 / 提现列表" at bounding box center [677, 107] width 1006 height 54
